Goal: Information Seeking & Learning: Check status

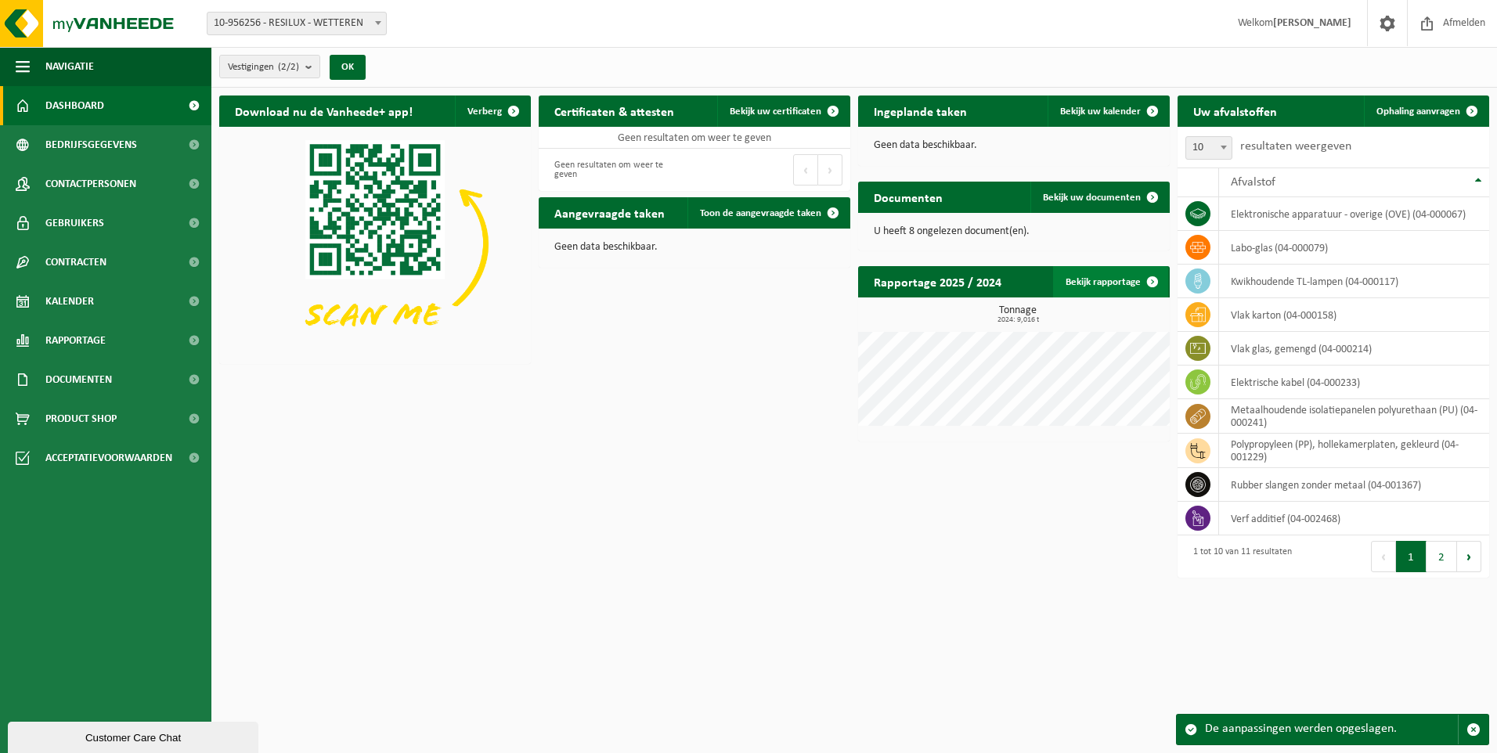
click at [1151, 280] on span at bounding box center [1152, 281] width 31 height 31
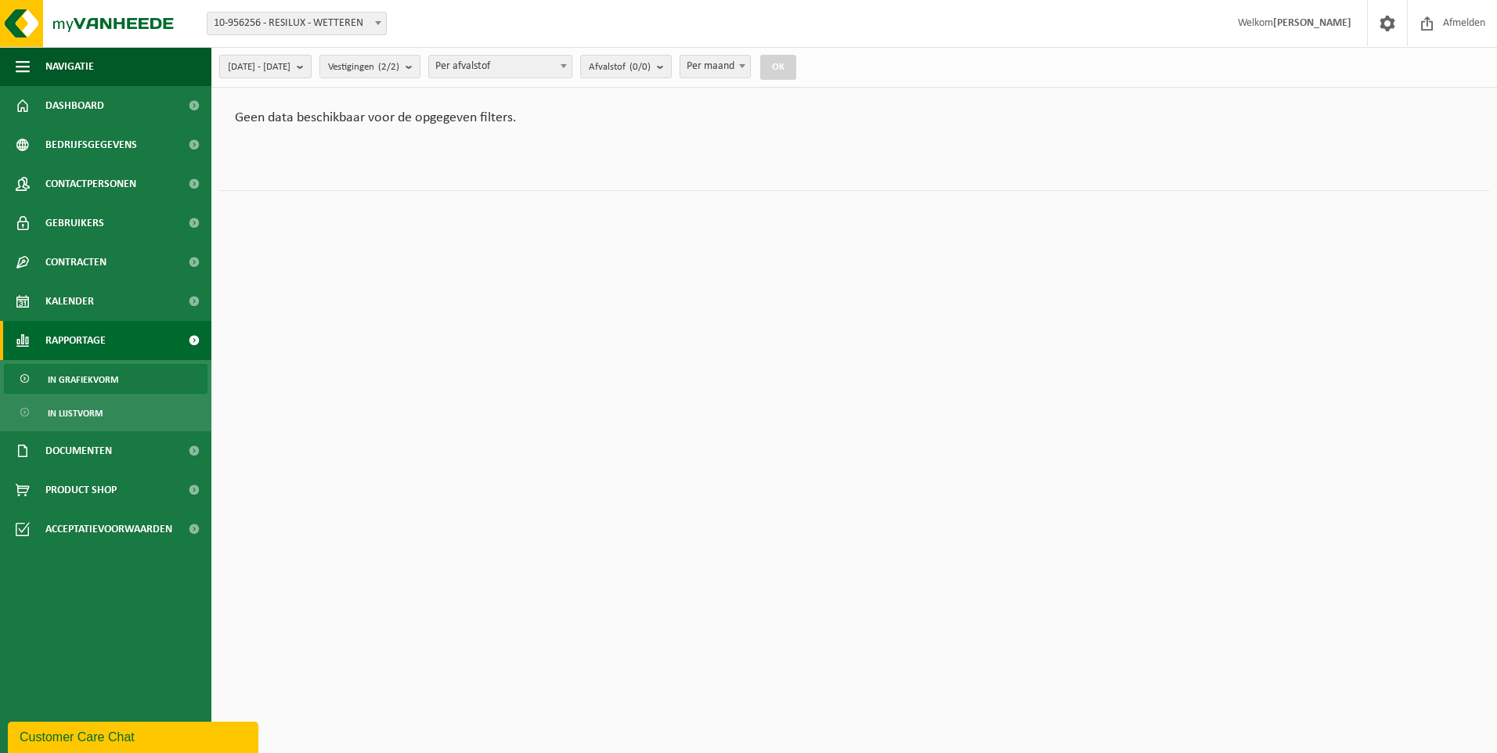
click at [311, 65] on b "submit" at bounding box center [304, 67] width 14 height 22
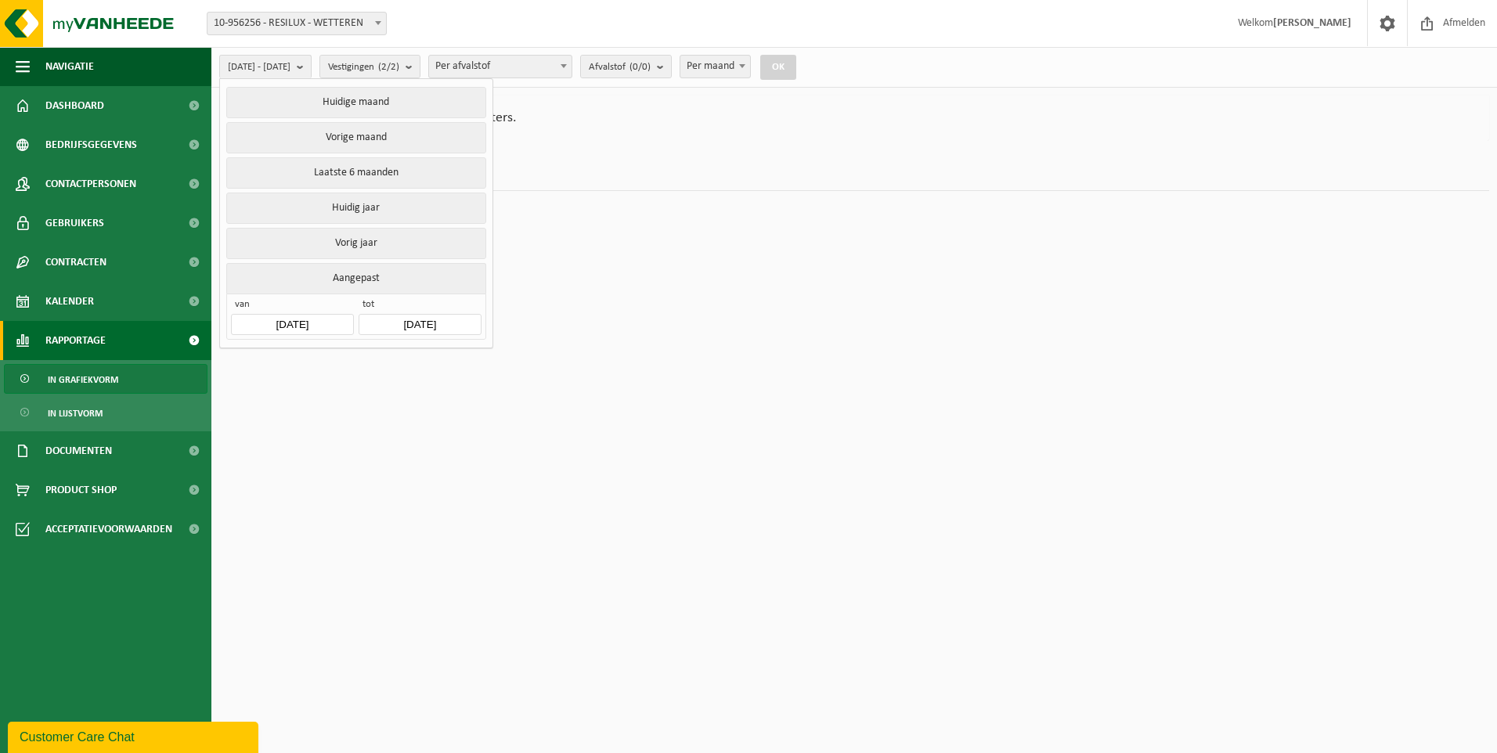
click at [303, 314] on input "2025-04-01" at bounding box center [292, 324] width 122 height 21
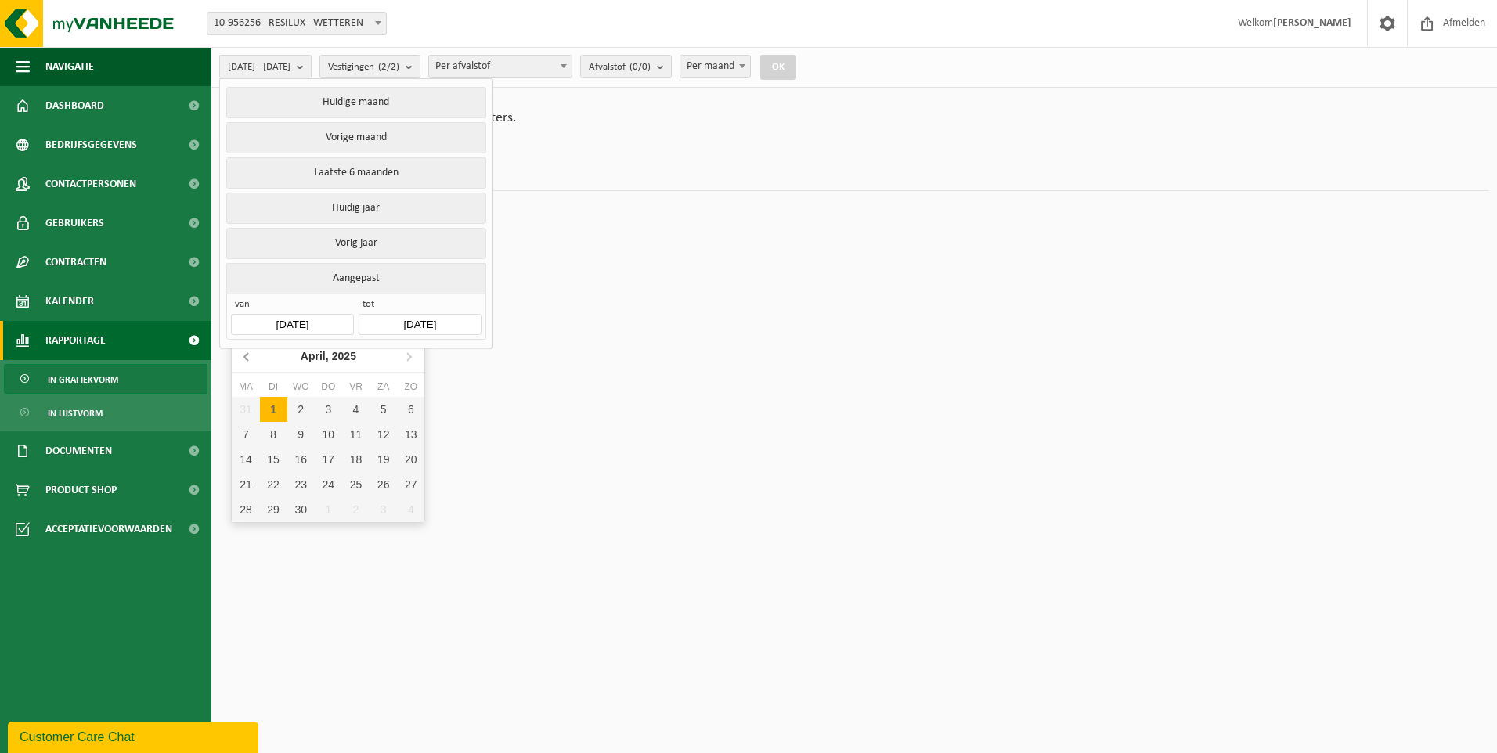
click at [245, 354] on icon at bounding box center [247, 356] width 25 height 25
click at [246, 354] on icon at bounding box center [247, 356] width 25 height 25
click at [303, 406] on div "1" at bounding box center [300, 409] width 27 height 25
type input "[DATE]"
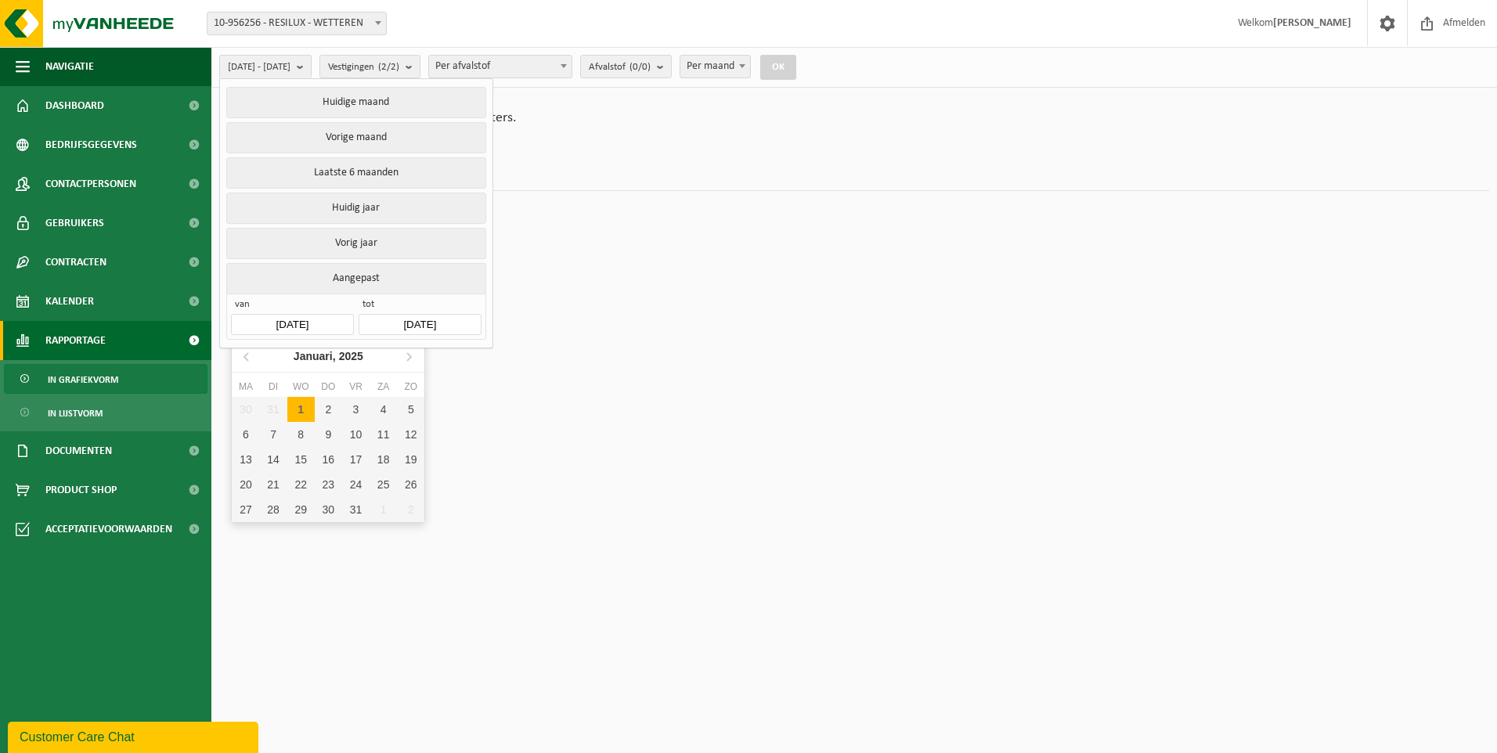
click at [287, 320] on input "2025-01-01" at bounding box center [292, 324] width 122 height 21
click at [354, 357] on icon "2025" at bounding box center [351, 356] width 24 height 11
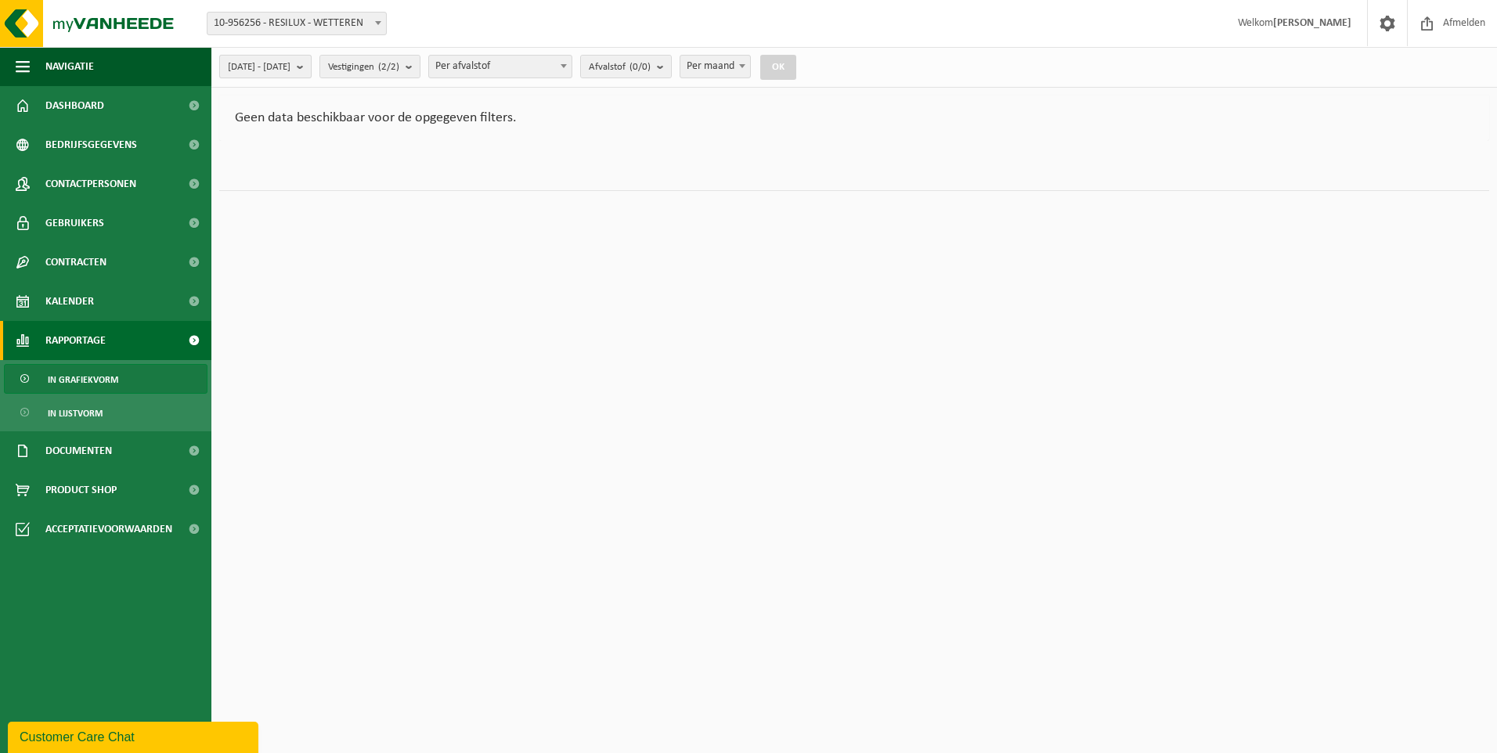
click at [311, 66] on b "submit" at bounding box center [304, 67] width 14 height 22
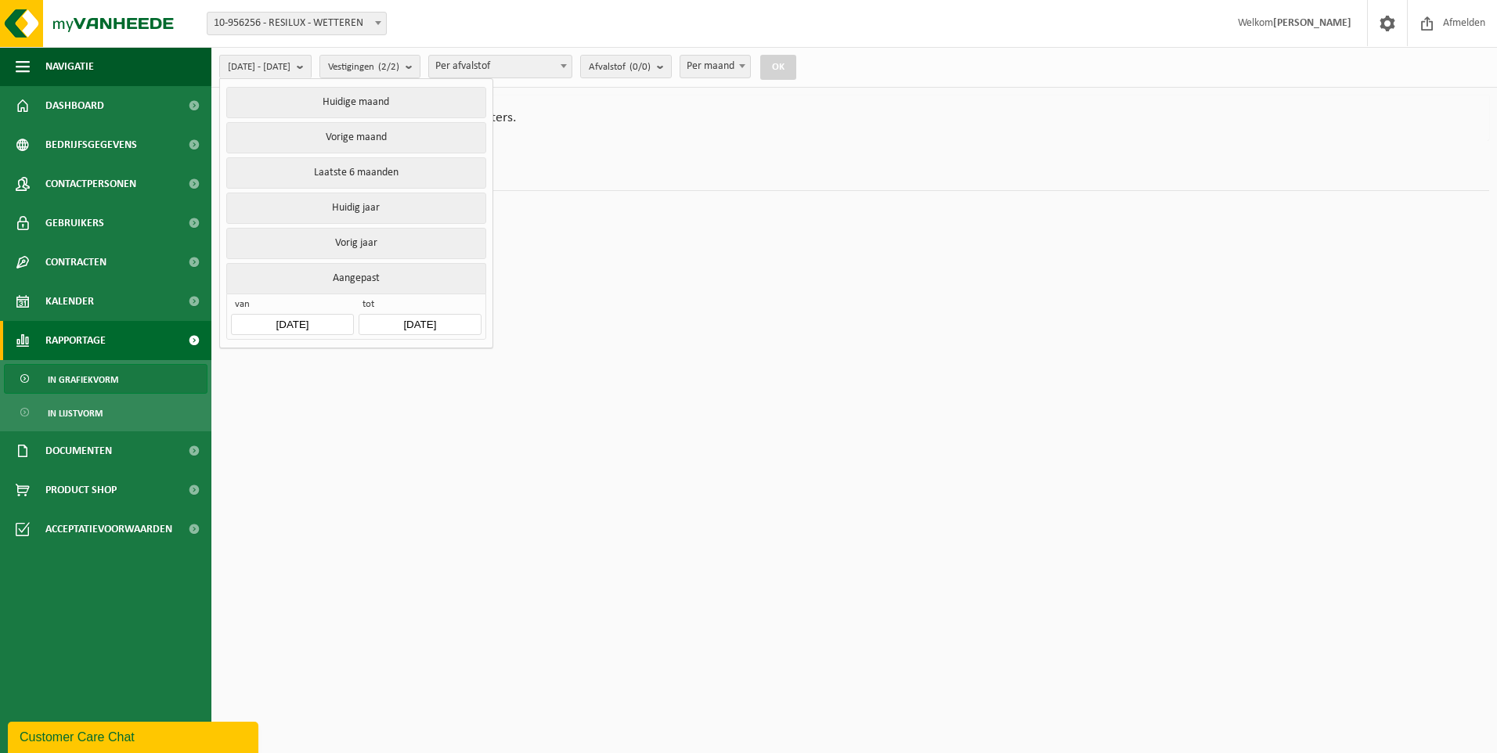
click at [326, 323] on input "2025-01-01" at bounding box center [292, 324] width 122 height 21
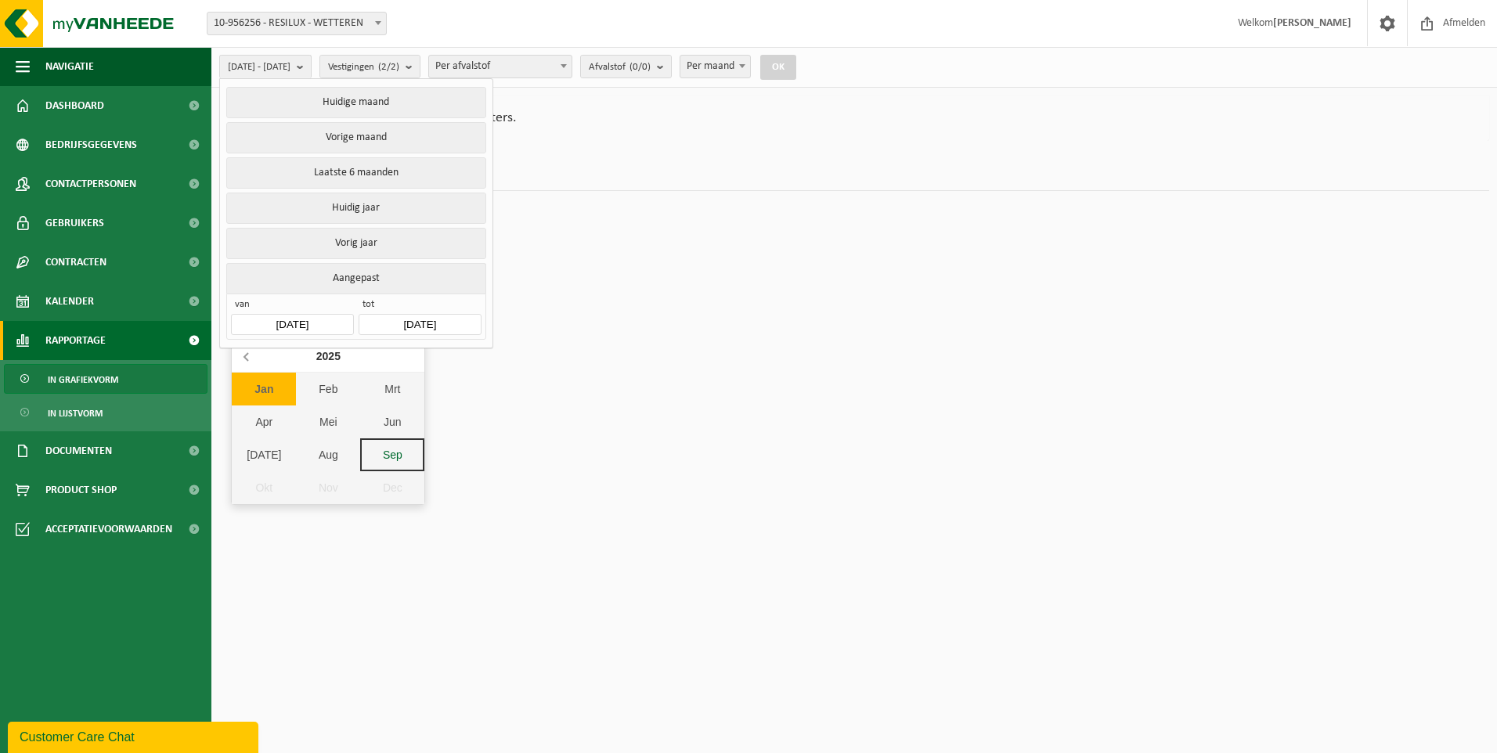
click at [245, 353] on icon at bounding box center [247, 356] width 25 height 25
click at [254, 387] on div "Jan" at bounding box center [264, 389] width 64 height 33
click at [434, 322] on input "2025-09-18" at bounding box center [420, 324] width 122 height 21
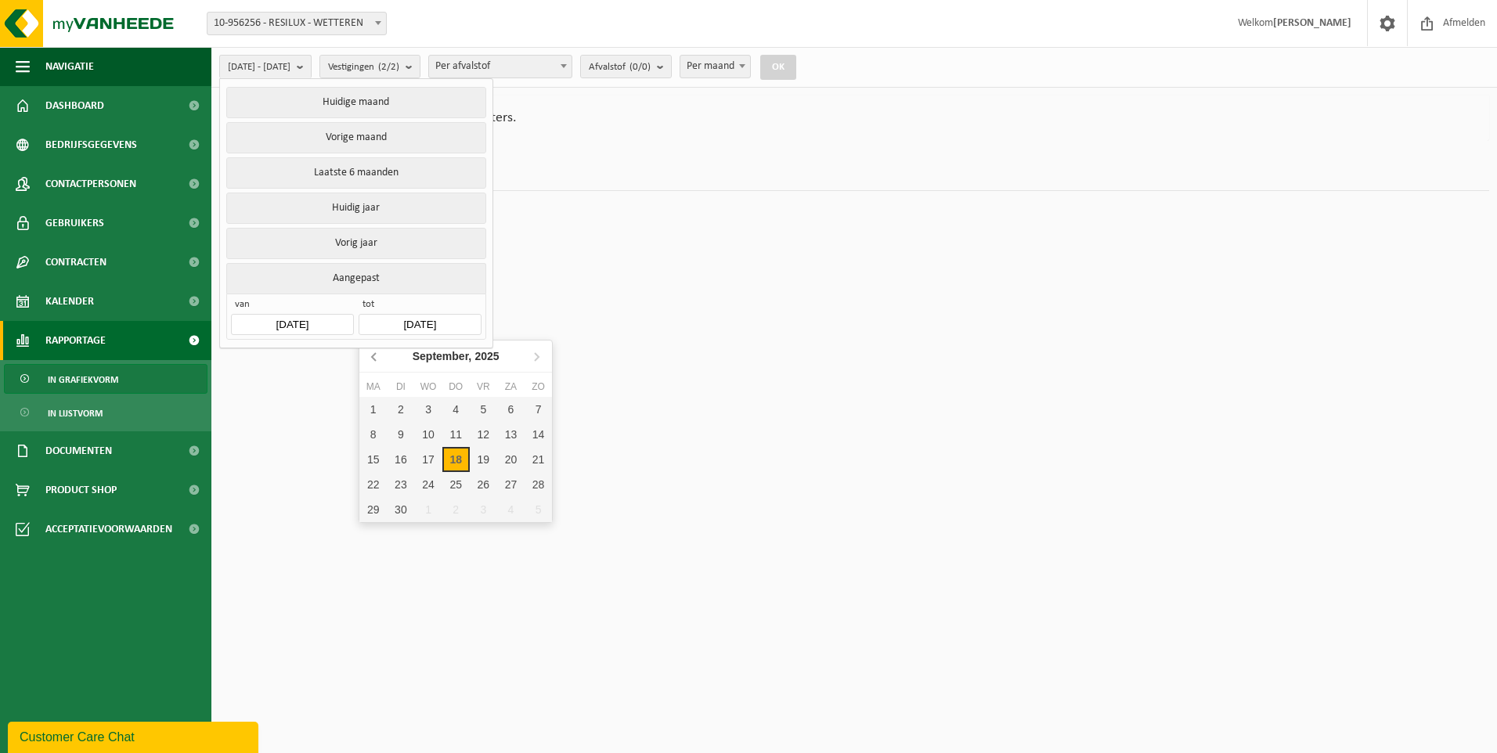
click at [374, 353] on icon at bounding box center [374, 356] width 25 height 25
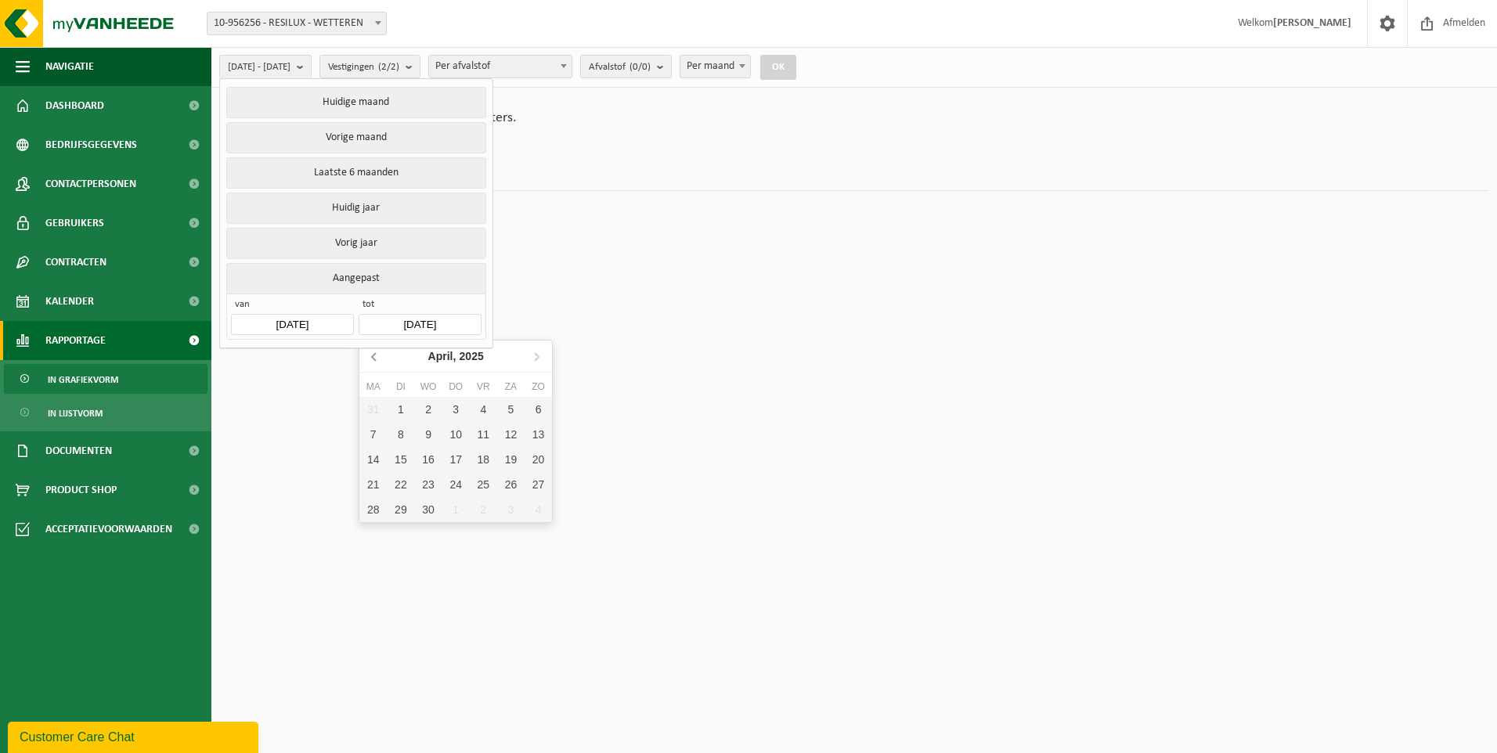
click at [374, 353] on icon at bounding box center [374, 356] width 25 height 25
click at [374, 352] on icon at bounding box center [374, 356] width 25 height 25
click at [374, 352] on nav "Januari, 2025" at bounding box center [455, 357] width 193 height 32
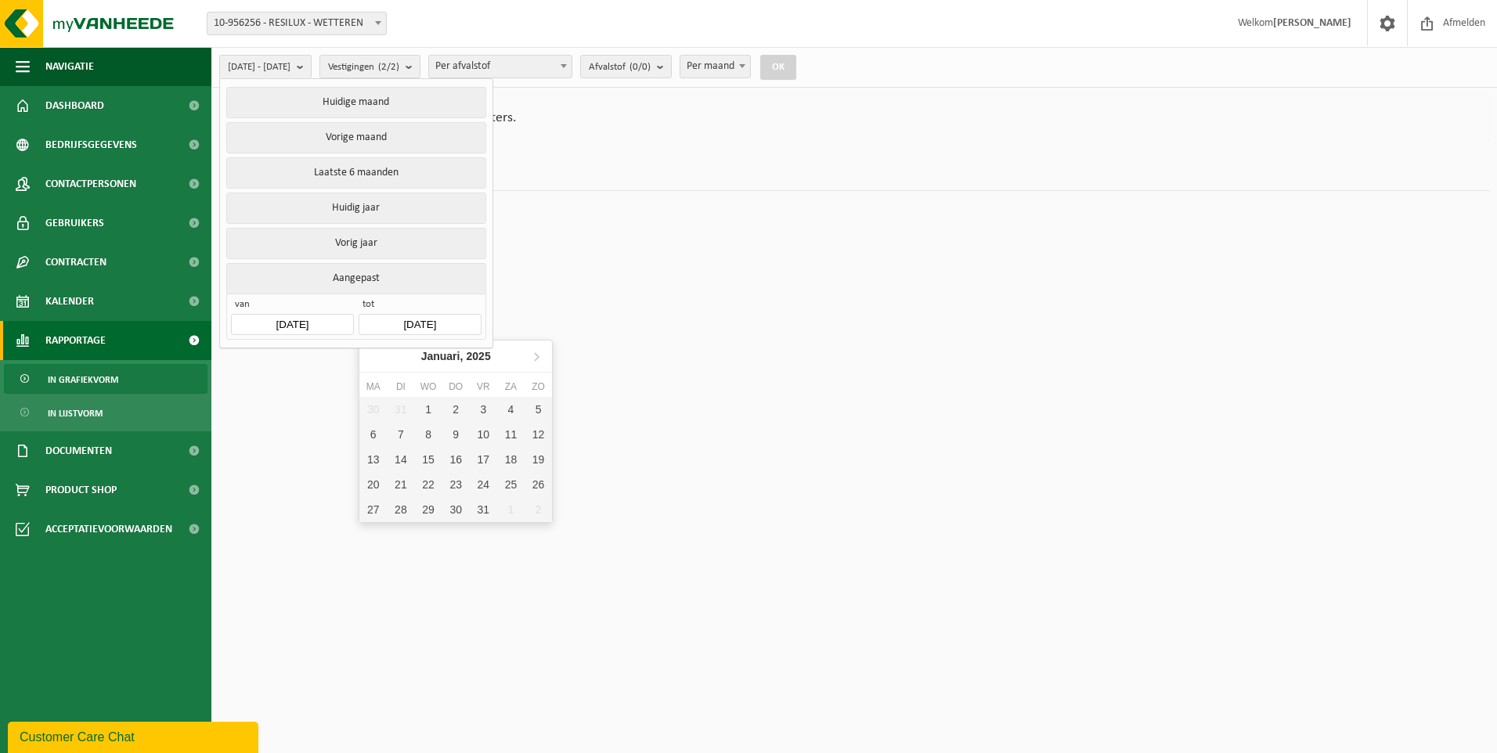
click at [375, 364] on nav "Januari, 2025" at bounding box center [455, 357] width 193 height 32
click at [431, 406] on div "1" at bounding box center [427, 409] width 27 height 25
type input "2025-01-01"
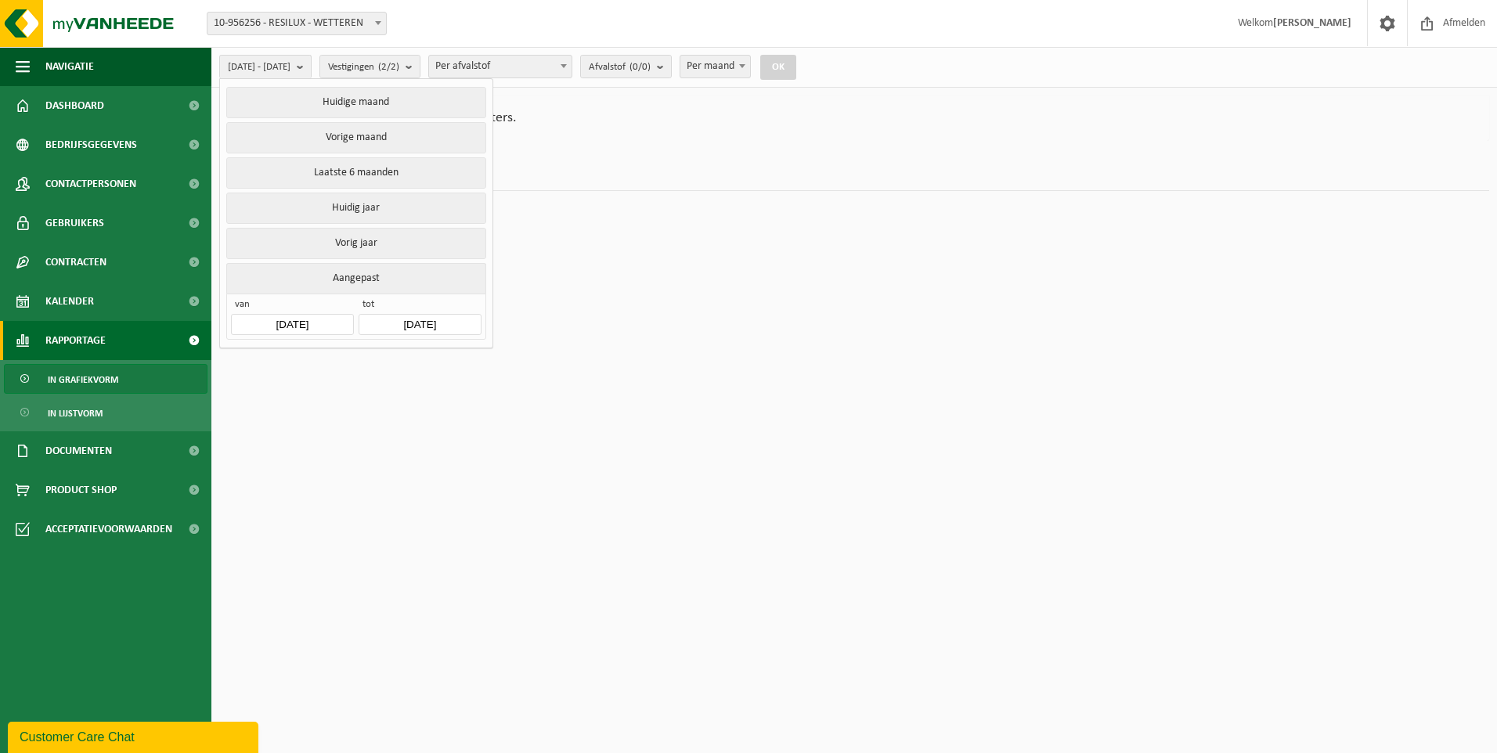
click at [629, 352] on html "Vestiging: 10-956256 - RESILUX - WETTEREN 10-955045 - RESILUX - WETTEREN 10-956…" at bounding box center [748, 376] width 1497 height 753
click at [584, 172] on ul "Gewicht (t) Volume (m³)" at bounding box center [854, 166] width 1270 height 50
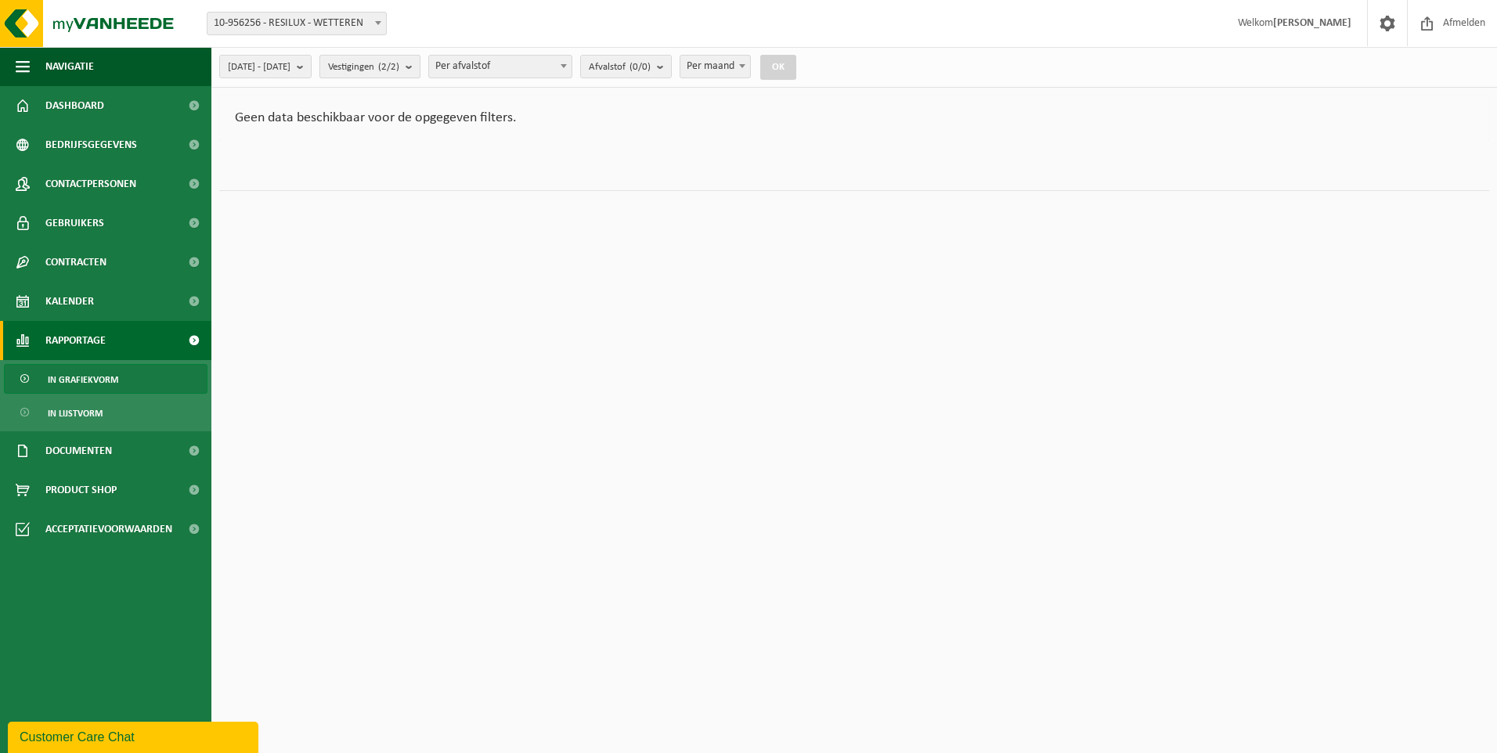
click at [420, 63] on b "submit" at bounding box center [413, 67] width 14 height 22
click at [809, 297] on html "Vestiging: 10-956256 - RESILUX - WETTEREN 10-955045 - RESILUX - WETTEREN 10-956…" at bounding box center [748, 376] width 1497 height 753
click at [671, 163] on ul "Gewicht (t) Volume (m³)" at bounding box center [854, 166] width 1270 height 50
click at [69, 334] on span "Rapportage" at bounding box center [75, 340] width 60 height 39
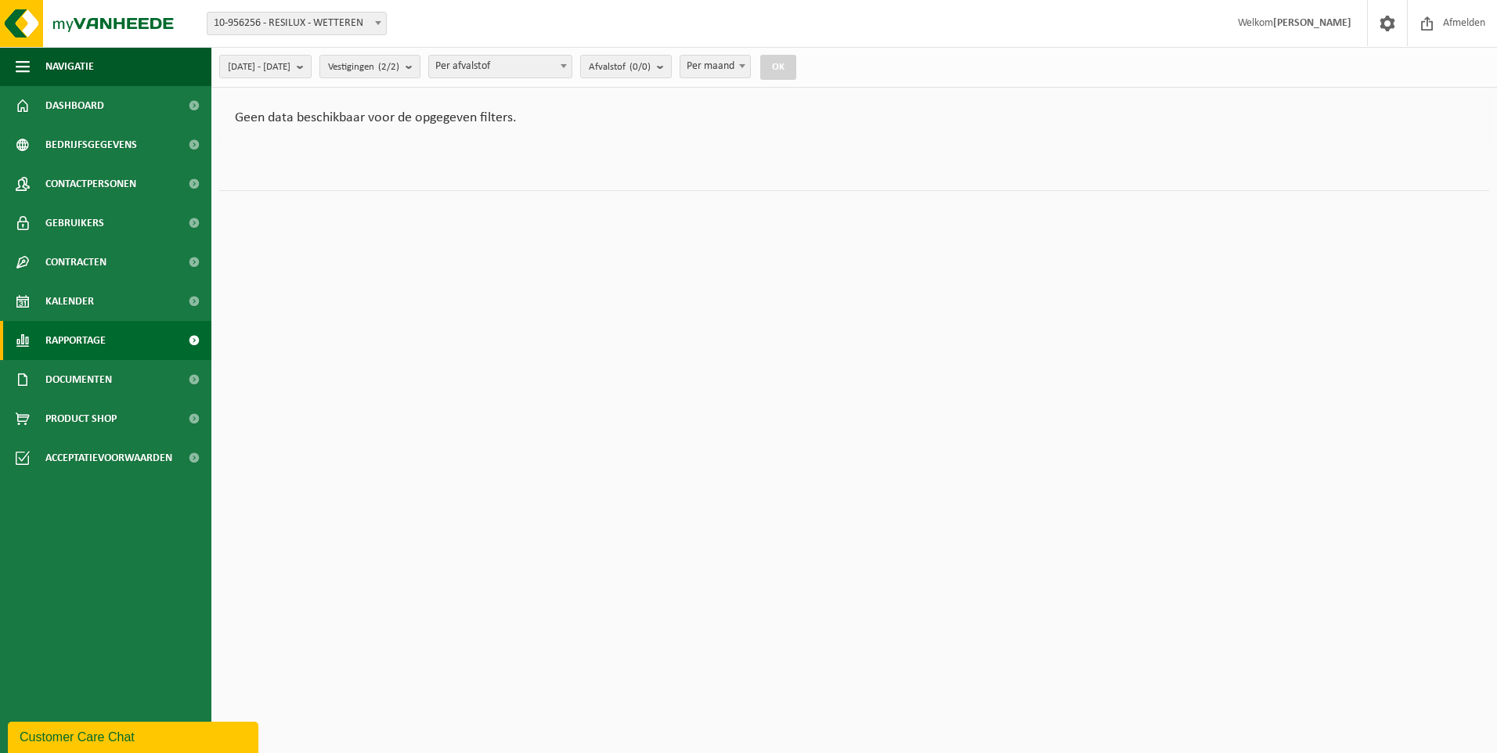
click at [191, 340] on span at bounding box center [193, 340] width 35 height 39
click at [71, 413] on span "In lijstvorm" at bounding box center [75, 413] width 55 height 30
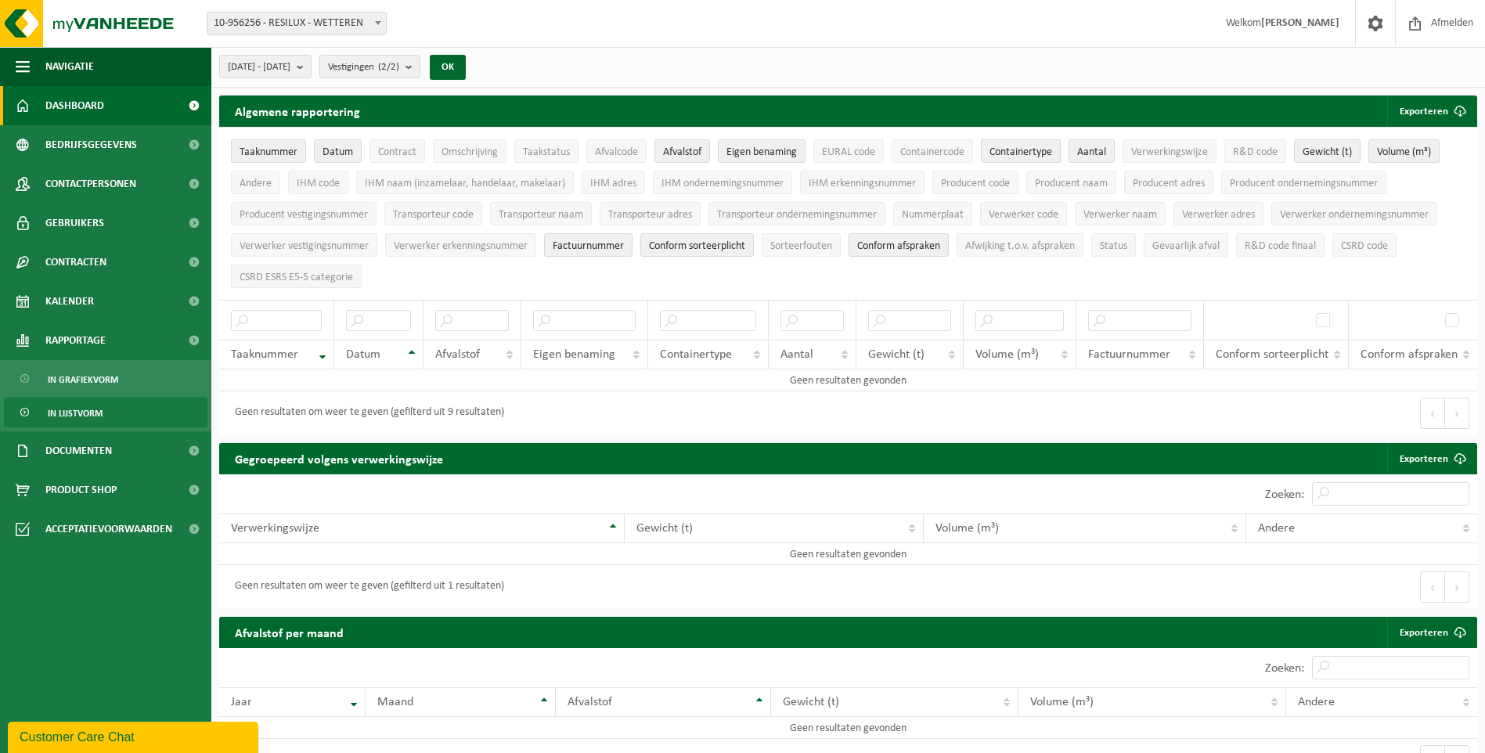
click at [70, 107] on span "Dashboard" at bounding box center [74, 105] width 59 height 39
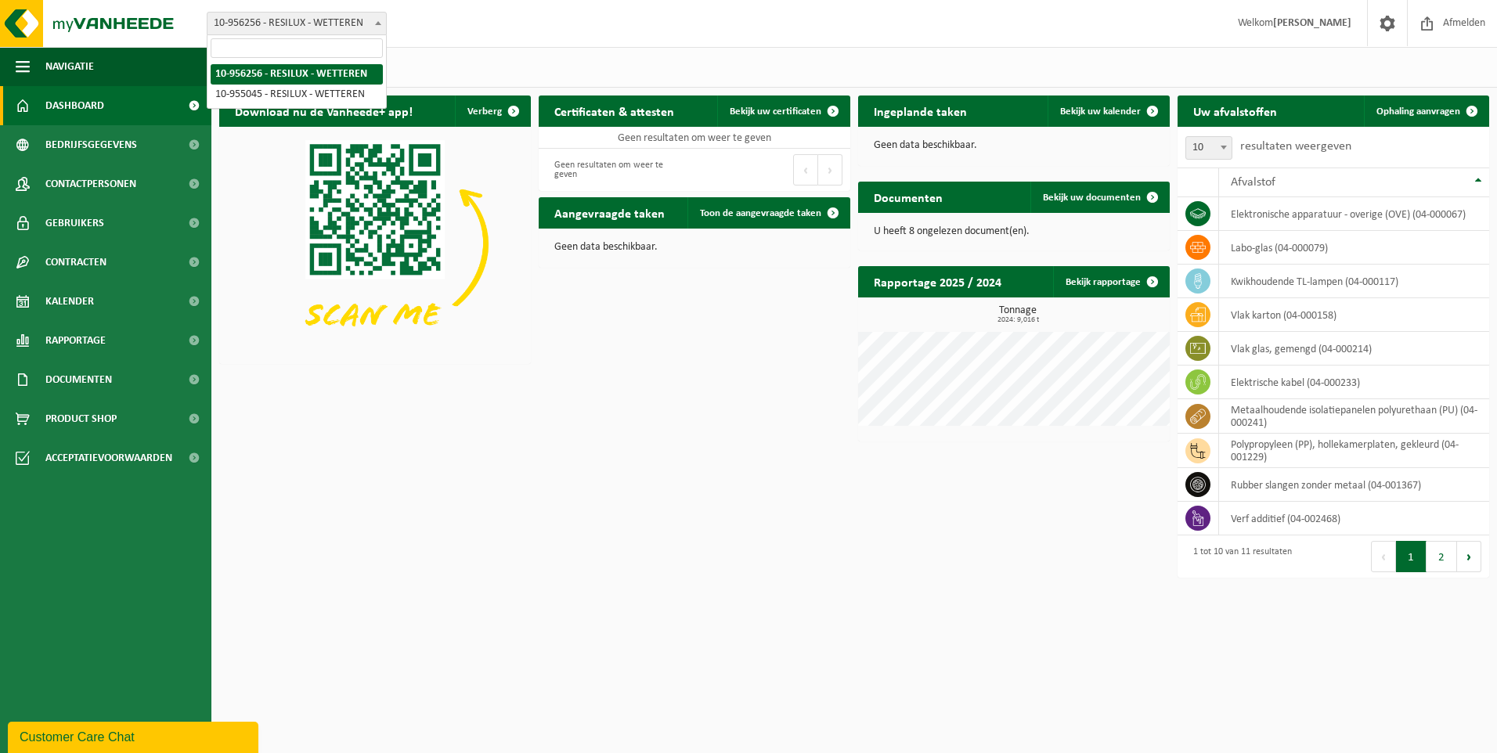
click at [379, 23] on b at bounding box center [378, 23] width 6 height 4
select select "144395"
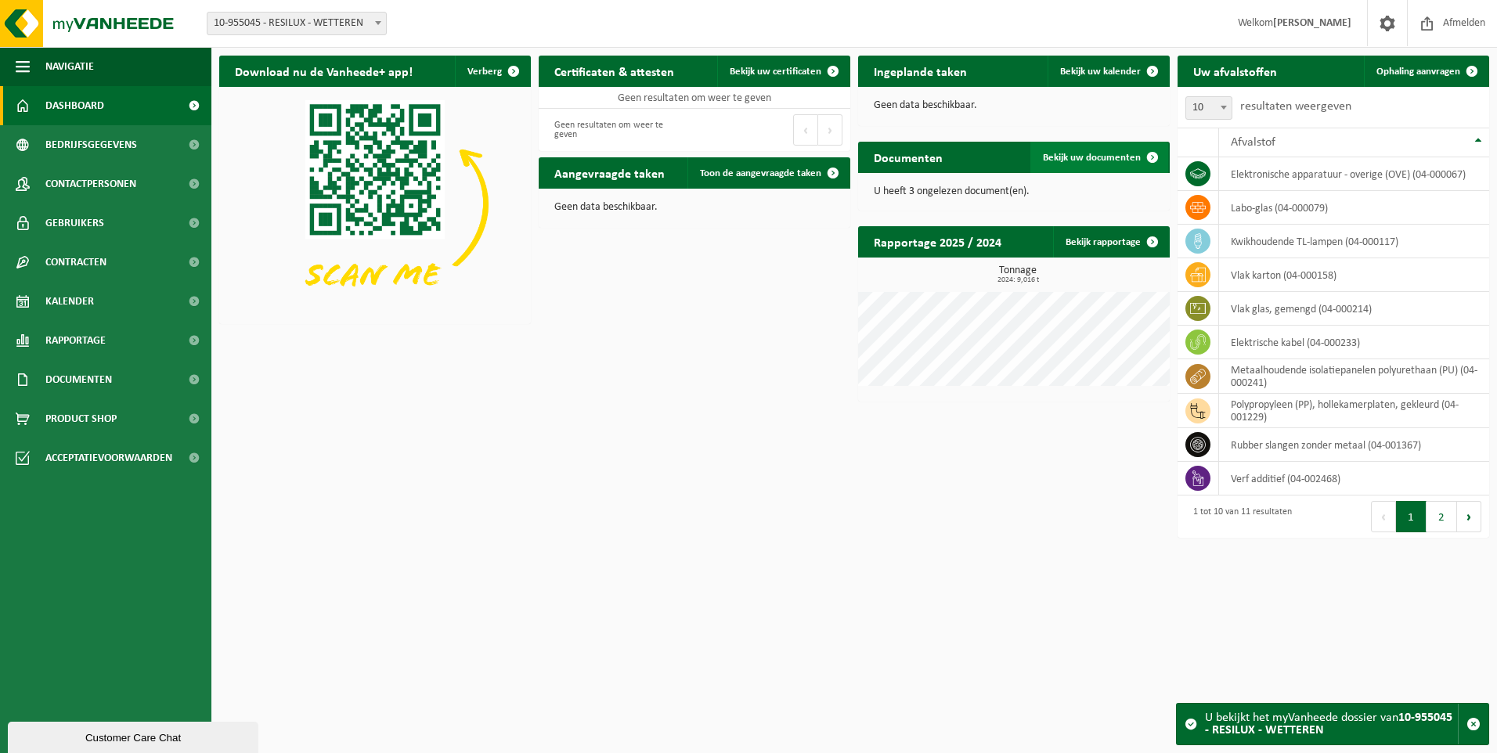
click at [1152, 155] on span at bounding box center [1152, 157] width 31 height 31
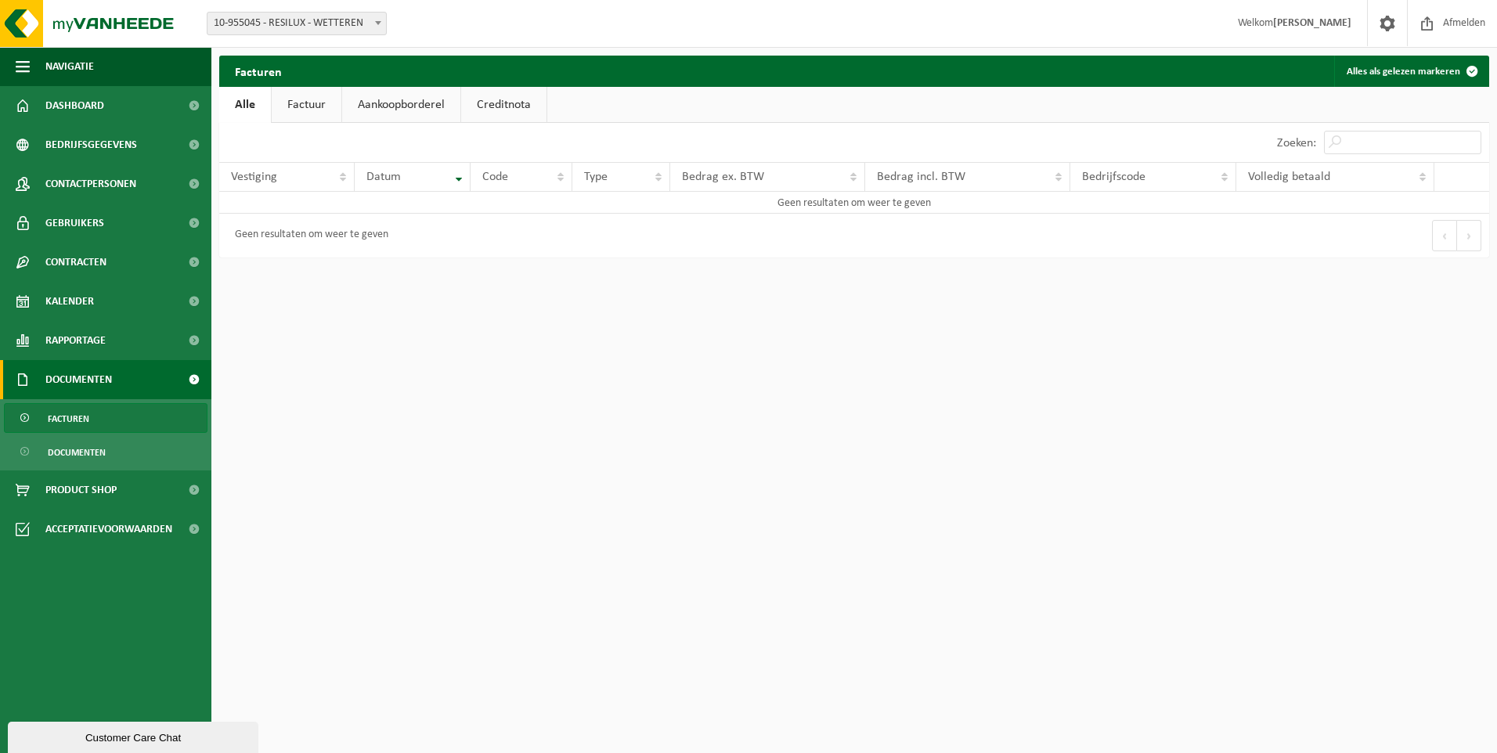
click at [434, 109] on link "Aankoopborderel" at bounding box center [401, 105] width 118 height 36
click at [314, 110] on link "Factuur" at bounding box center [306, 105] width 70 height 36
click at [241, 108] on link "Alle" at bounding box center [244, 105] width 51 height 36
click at [85, 139] on span "Bedrijfsgegevens" at bounding box center [91, 144] width 92 height 39
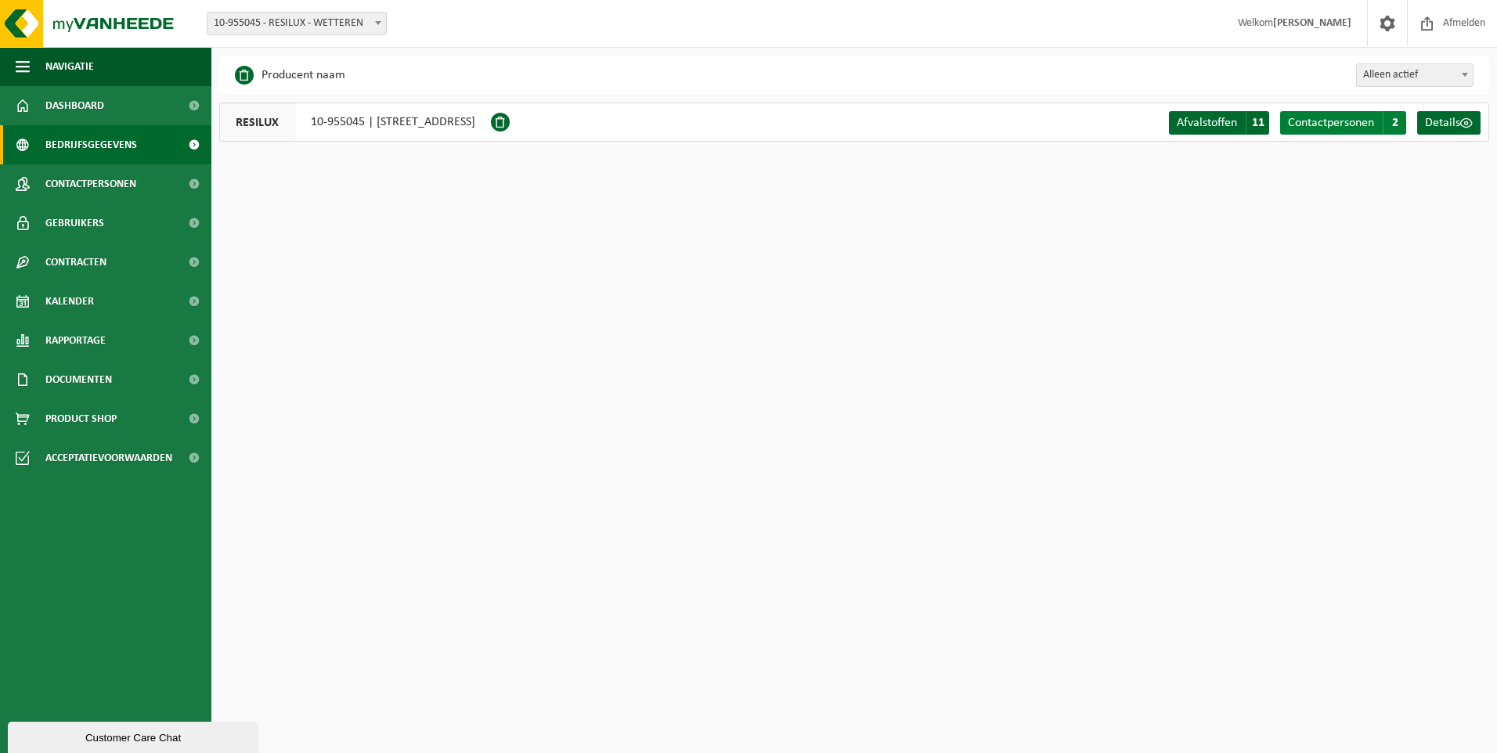
click at [1390, 123] on span "2" at bounding box center [1394, 122] width 23 height 23
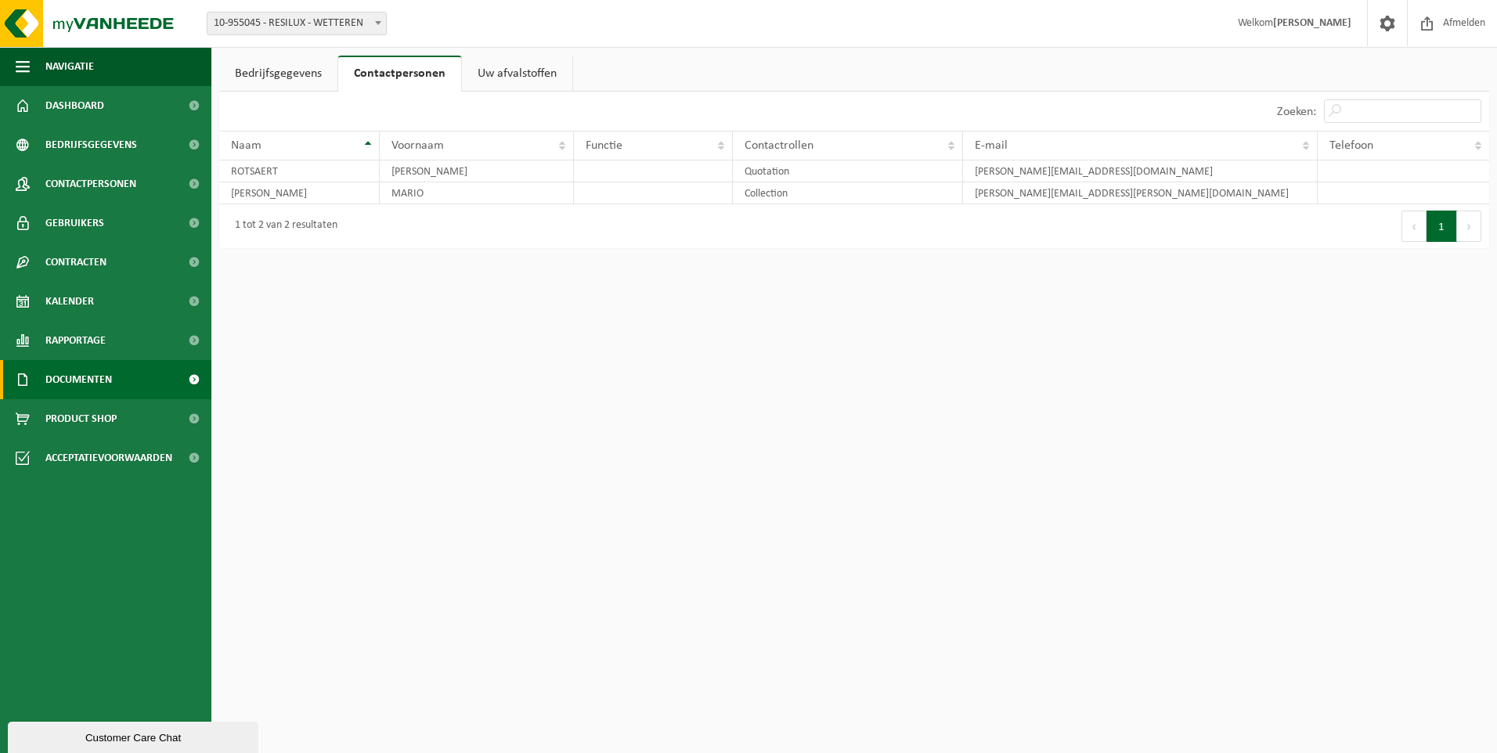
click at [99, 377] on span "Documenten" at bounding box center [78, 379] width 67 height 39
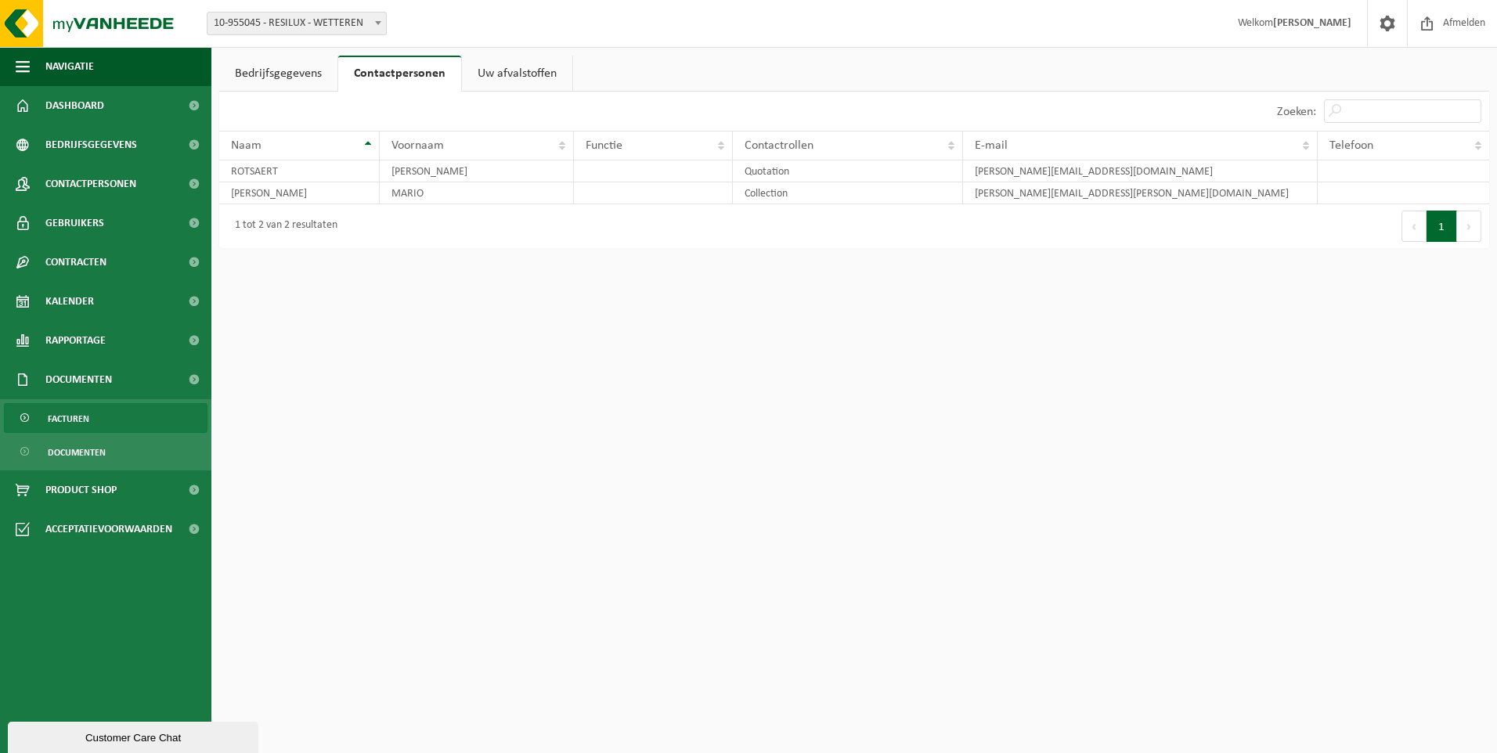
click at [67, 413] on span "Facturen" at bounding box center [68, 419] width 41 height 30
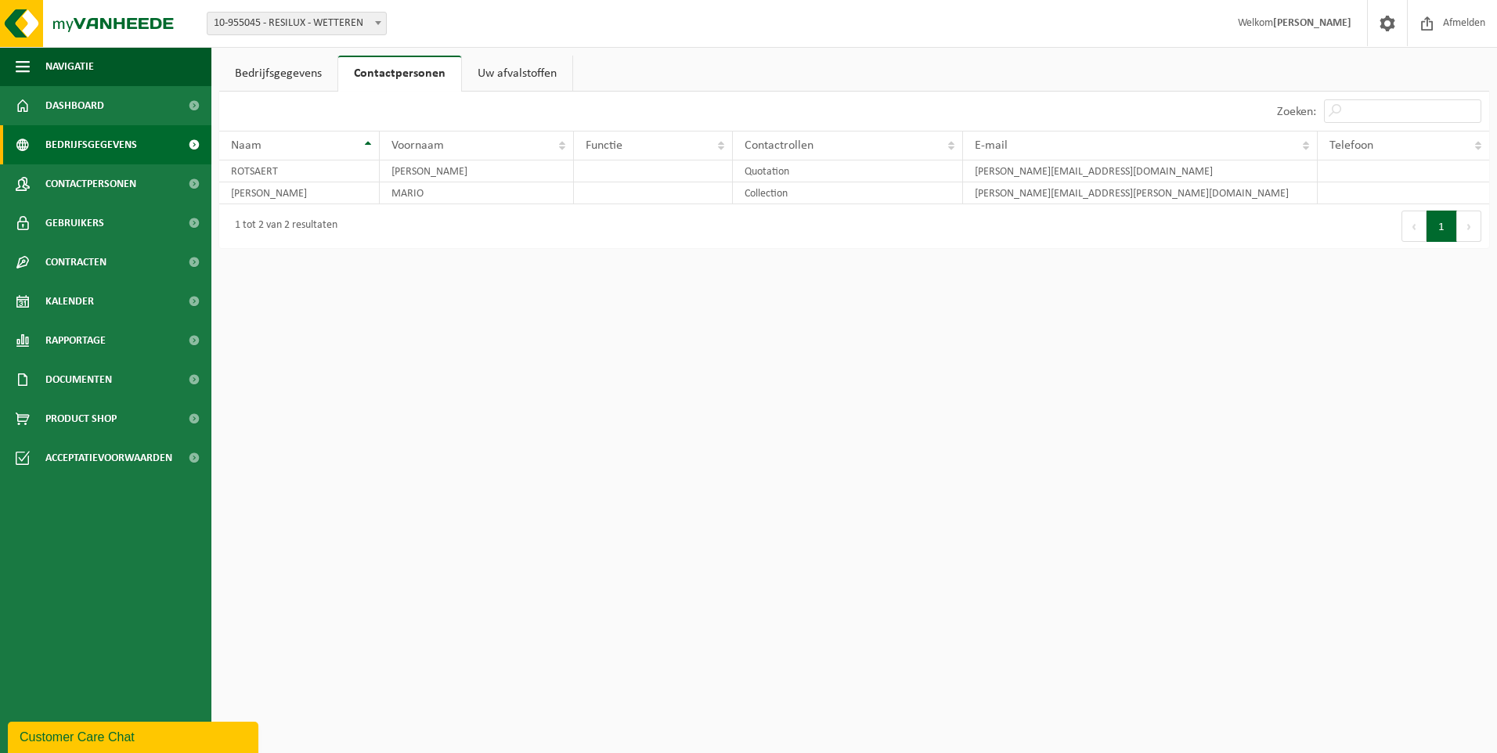
click at [107, 147] on span "Bedrijfsgegevens" at bounding box center [91, 144] width 92 height 39
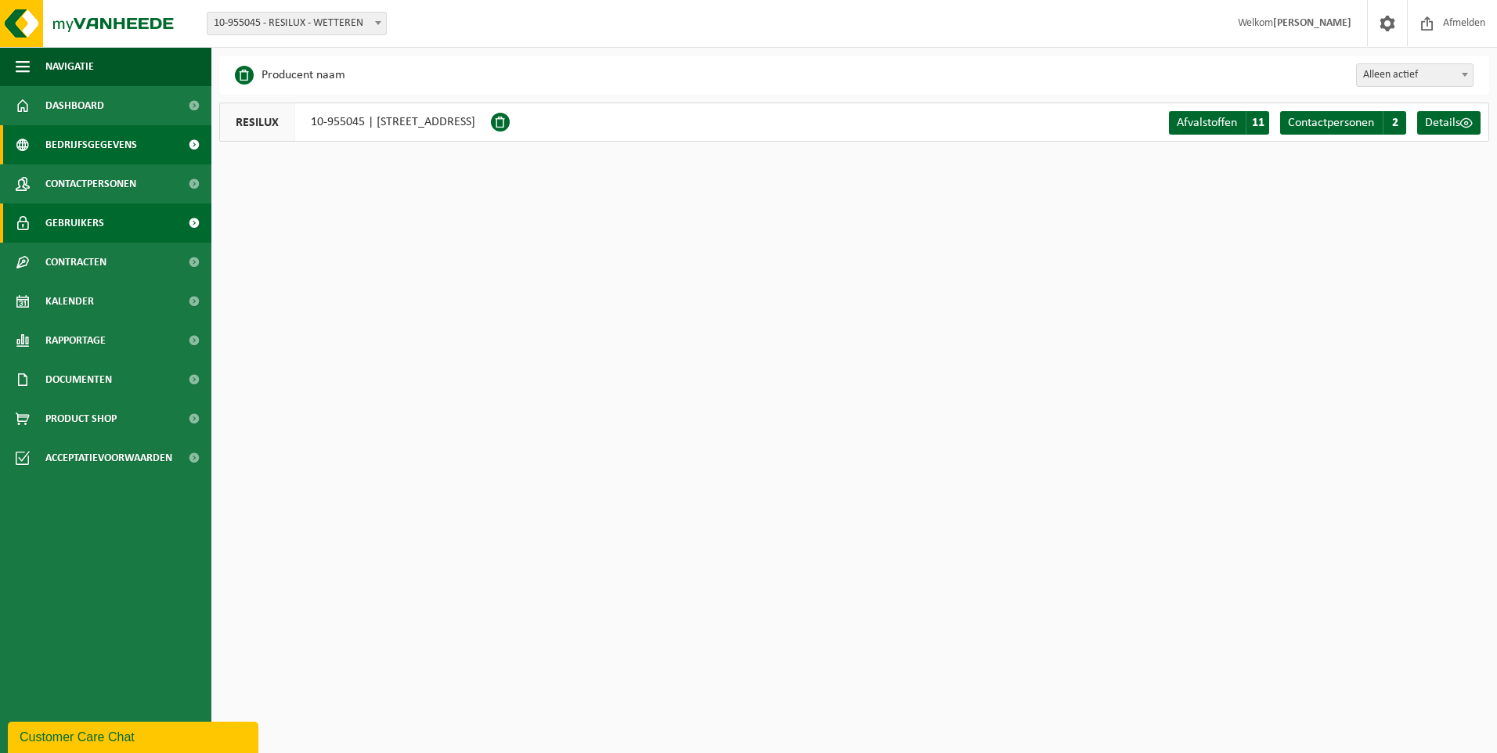
click at [81, 222] on span "Gebruikers" at bounding box center [74, 223] width 59 height 39
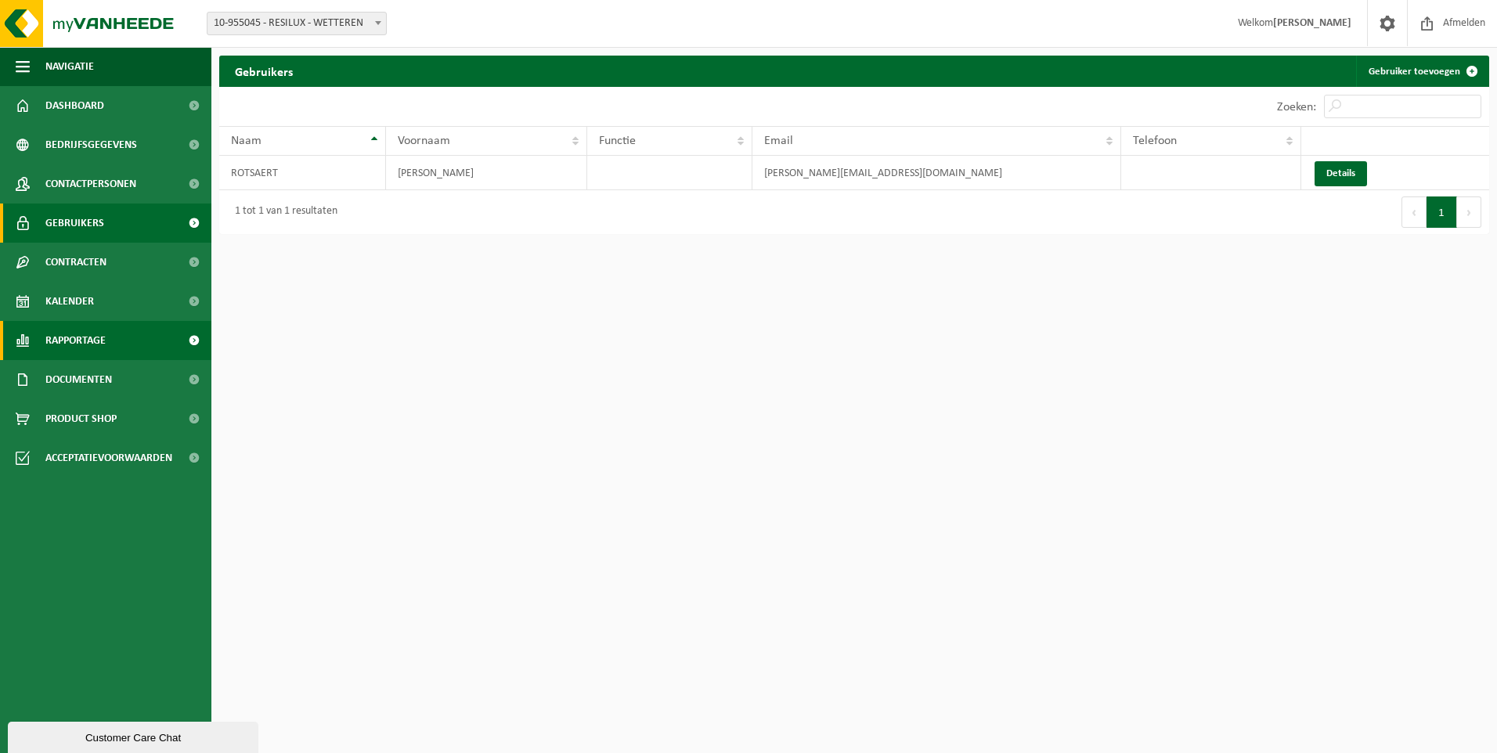
click at [88, 348] on span "Rapportage" at bounding box center [75, 340] width 60 height 39
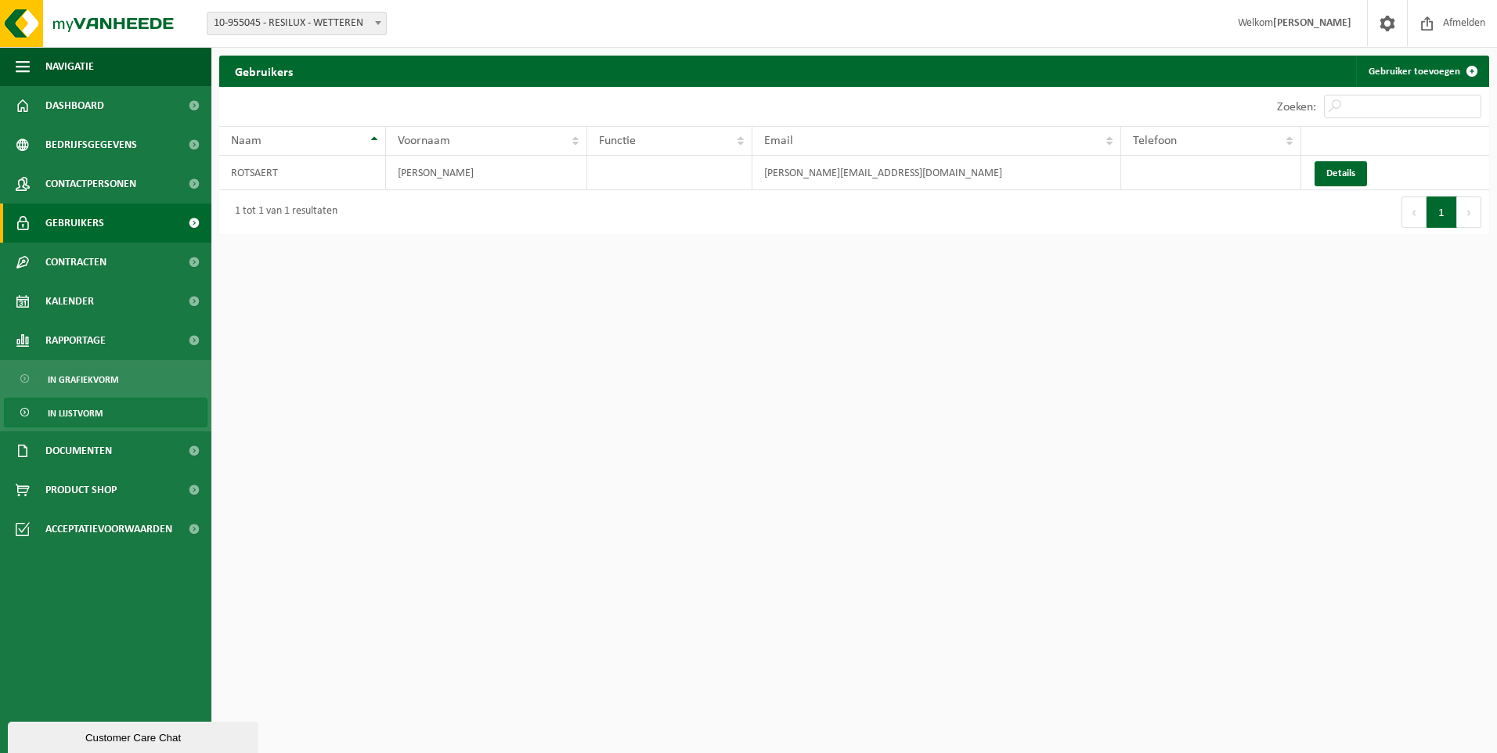
click at [88, 414] on span "In lijstvorm" at bounding box center [75, 413] width 55 height 30
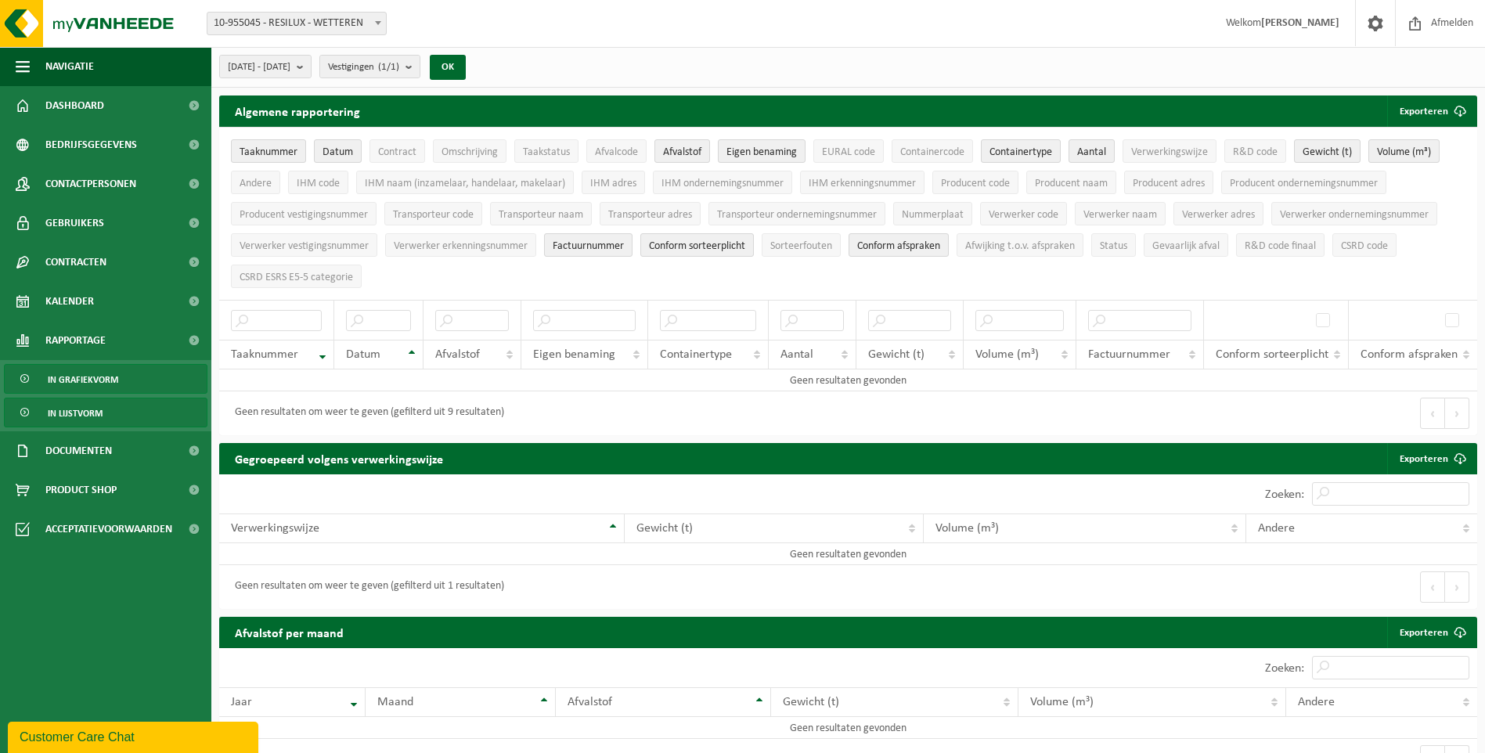
click at [110, 380] on span "In grafiekvorm" at bounding box center [83, 380] width 70 height 30
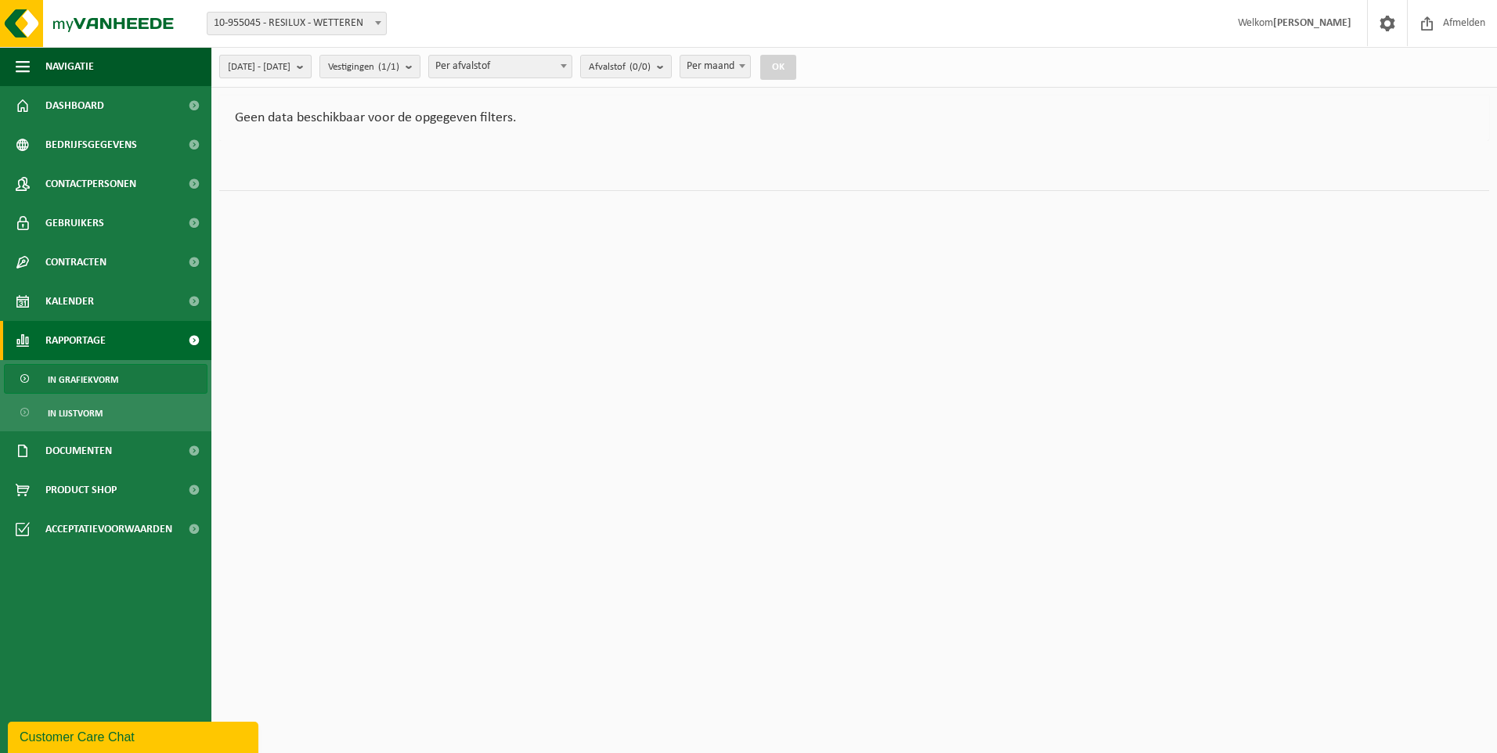
click at [311, 62] on b "submit" at bounding box center [304, 67] width 14 height 22
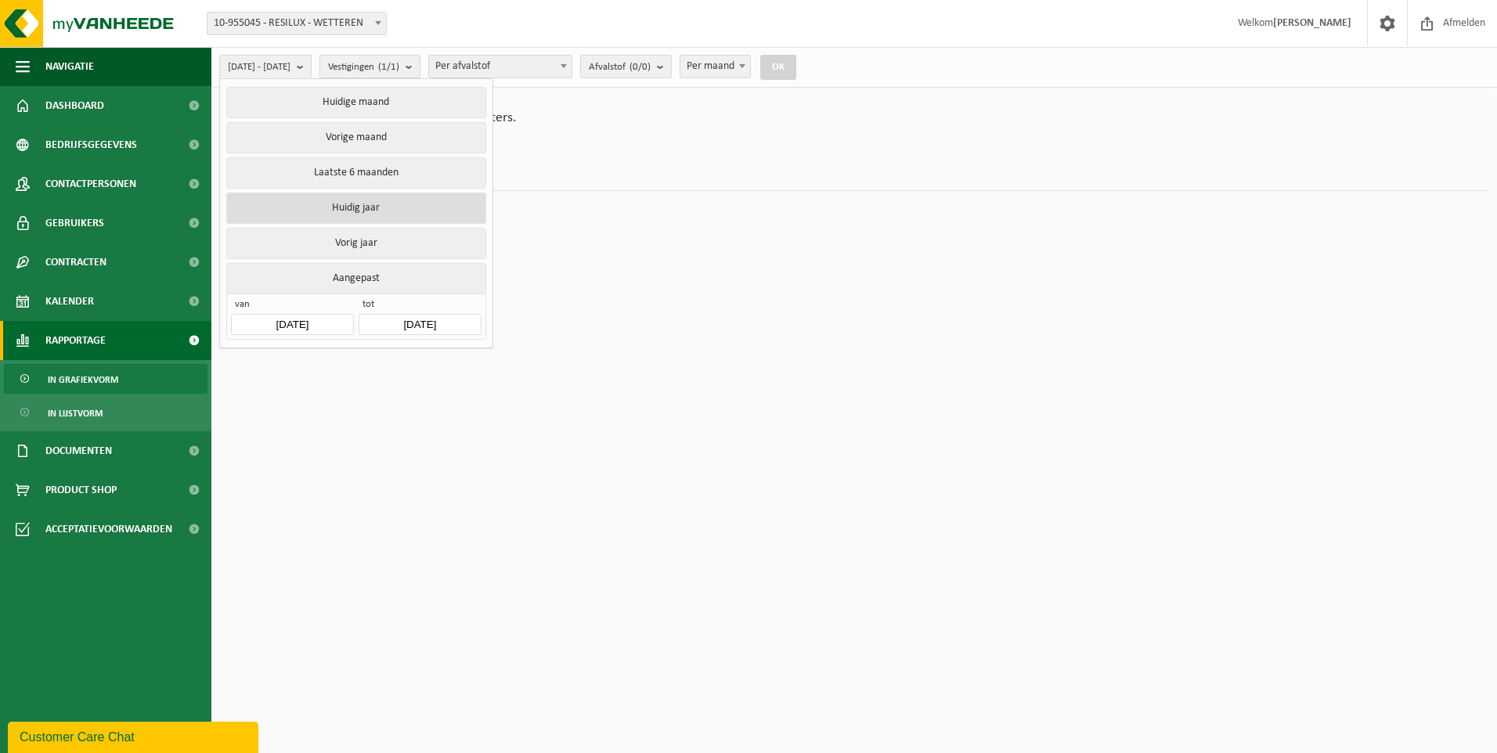
click at [367, 207] on button "Huidig jaar" at bounding box center [355, 208] width 259 height 31
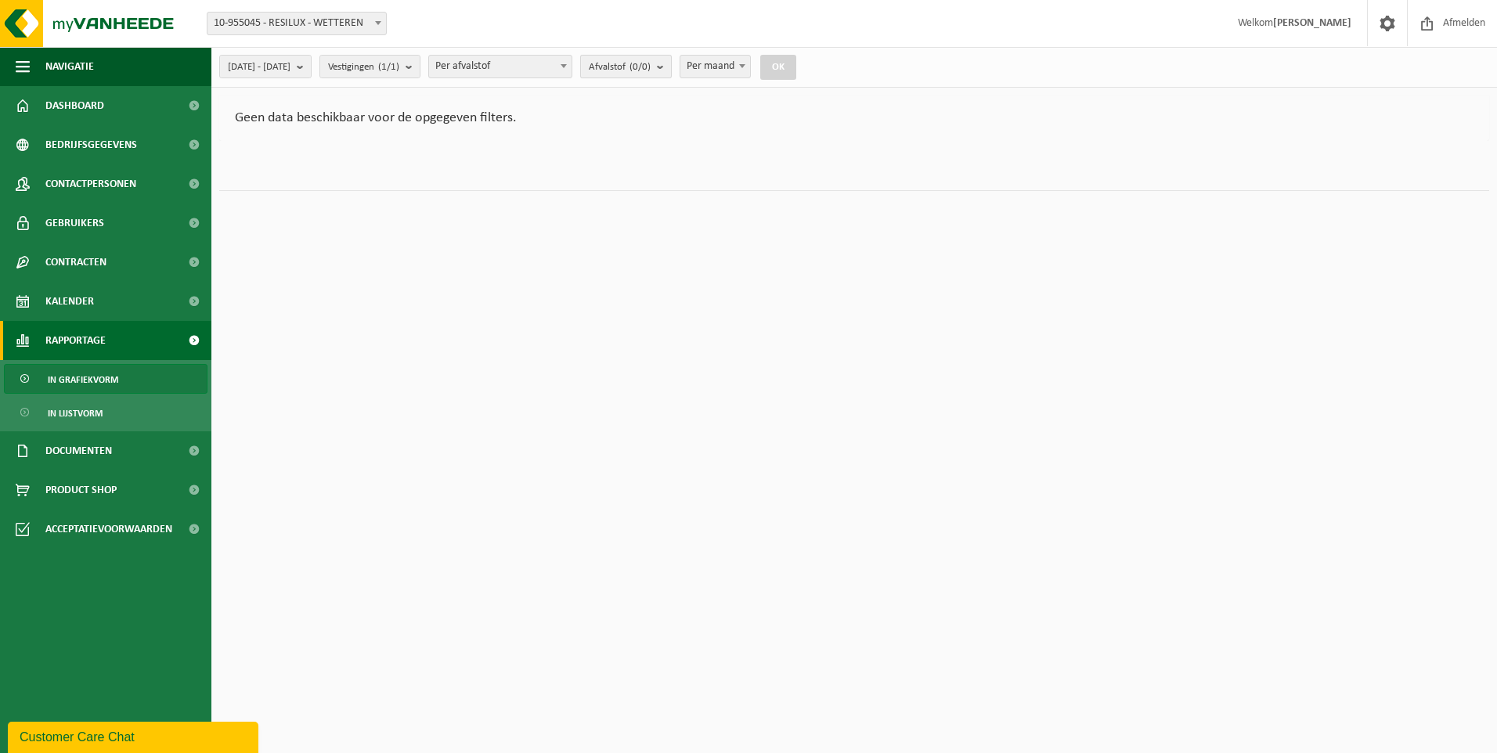
click at [671, 62] on b "submit" at bounding box center [664, 67] width 14 height 22
click at [692, 103] on button "Alles selecteren" at bounding box center [650, 102] width 126 height 31
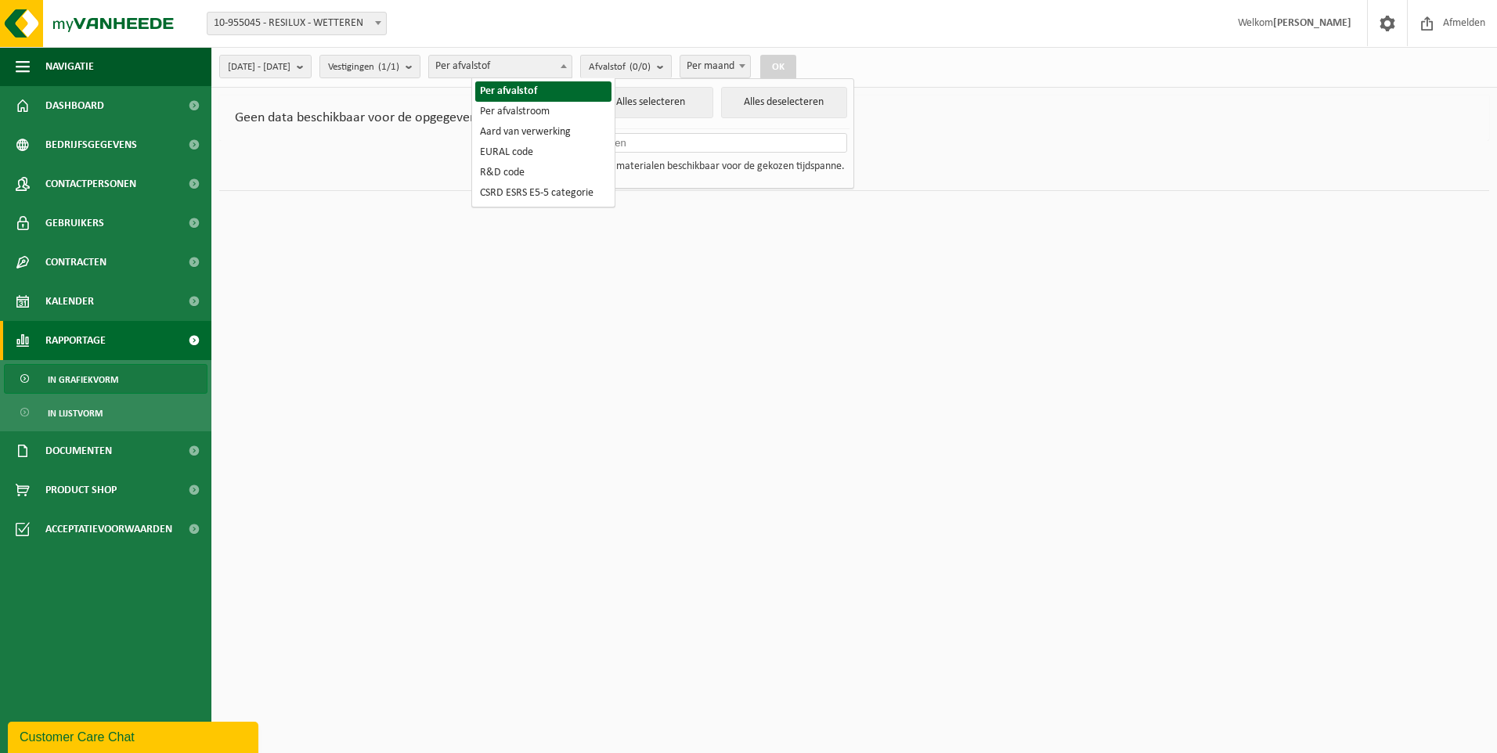
click at [571, 60] on span at bounding box center [564, 66] width 16 height 20
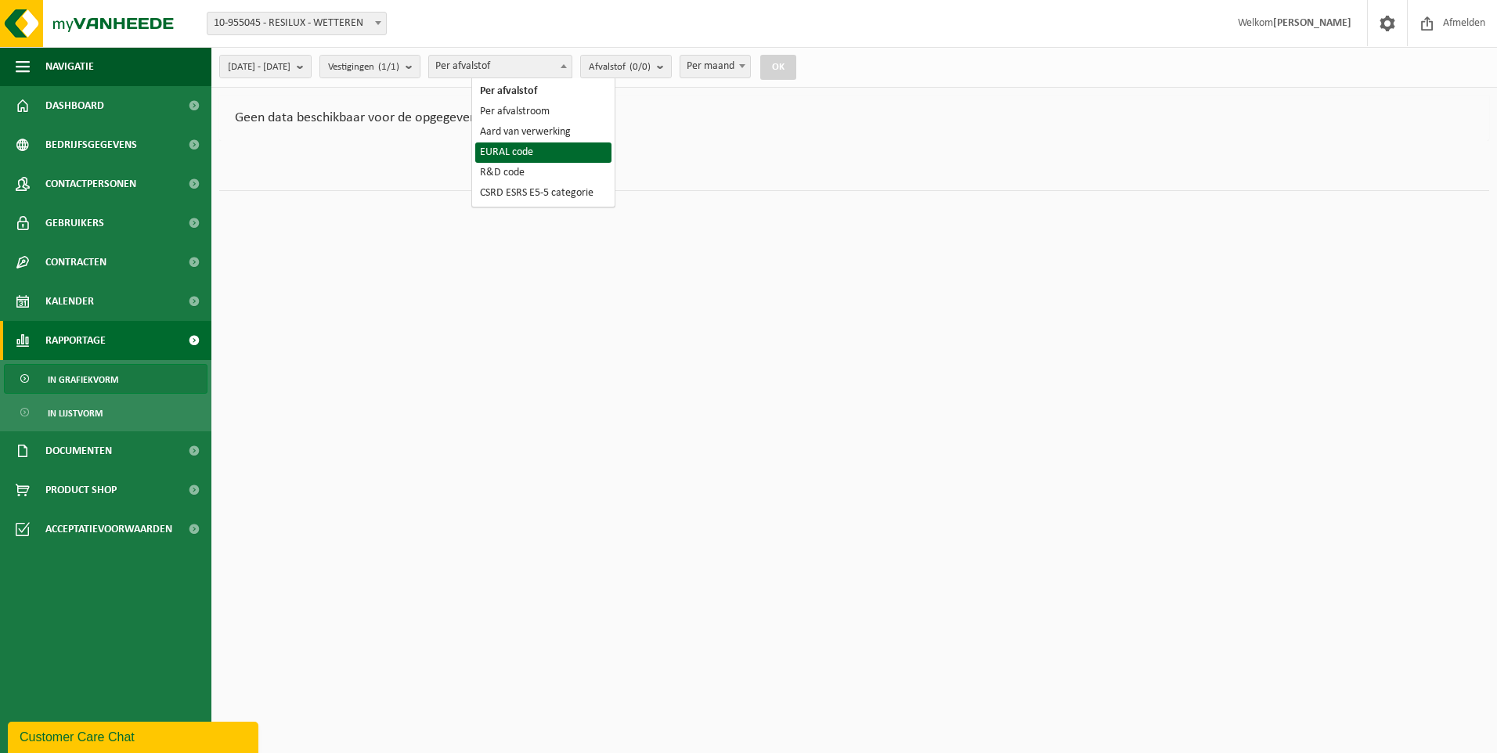
select select "5"
click at [330, 254] on html "Vestiging: 10-956256 - RESILUX - WETTEREN 10-955045 - RESILUX - WETTEREN 10-955…" at bounding box center [748, 376] width 1497 height 753
